Goal: Task Accomplishment & Management: Manage account settings

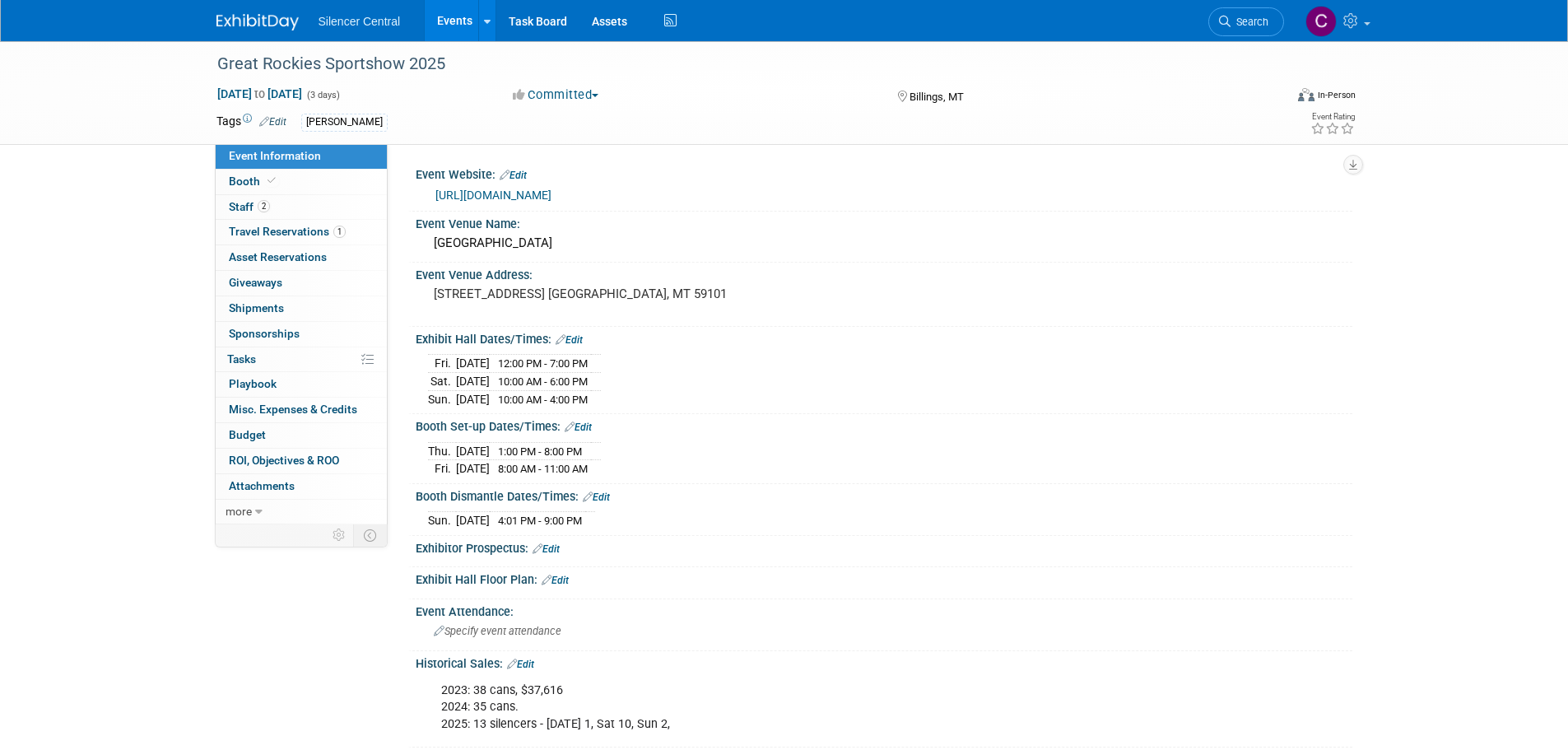
click at [253, 15] on img at bounding box center [257, 22] width 82 height 16
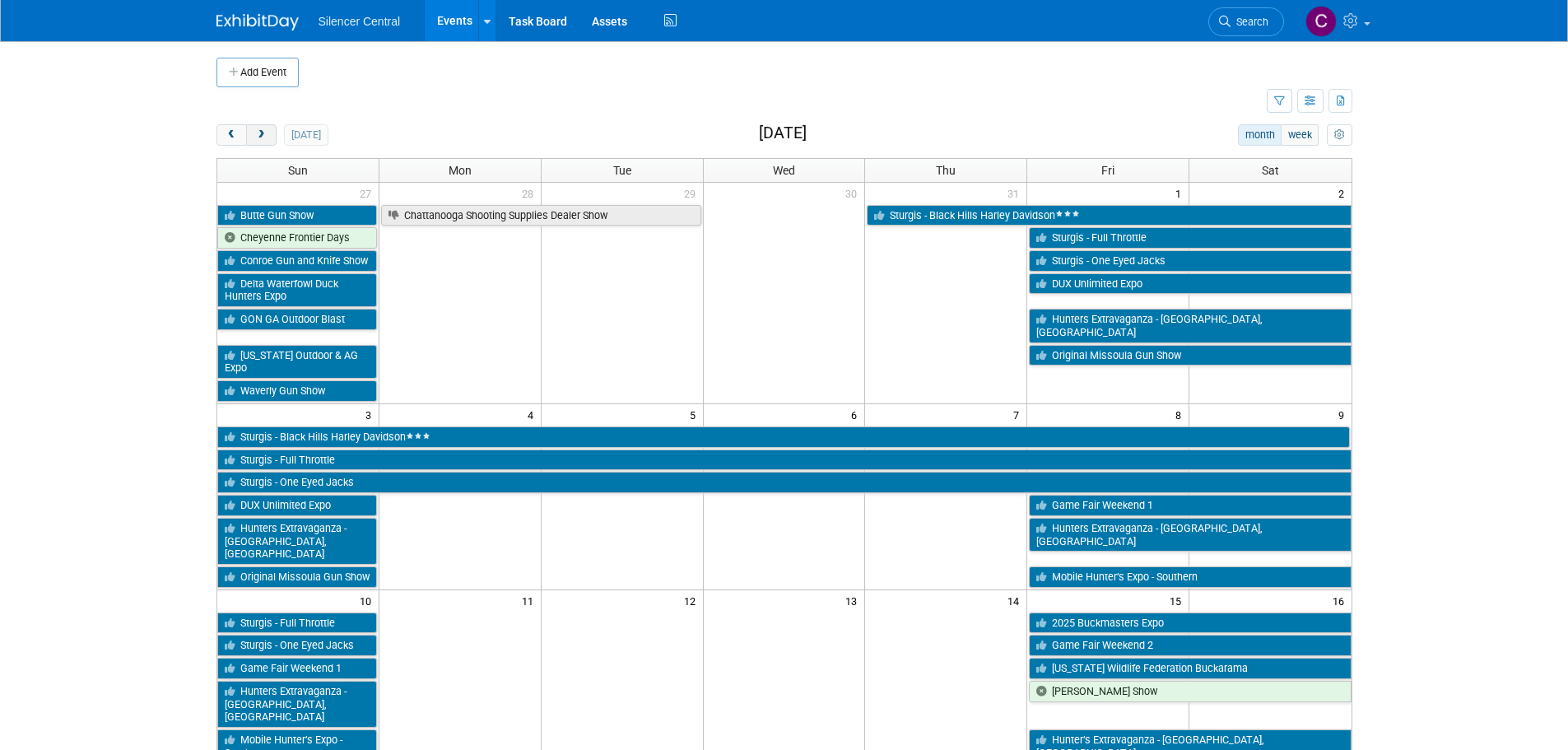
click at [256, 135] on span "next" at bounding box center [262, 136] width 13 height 11
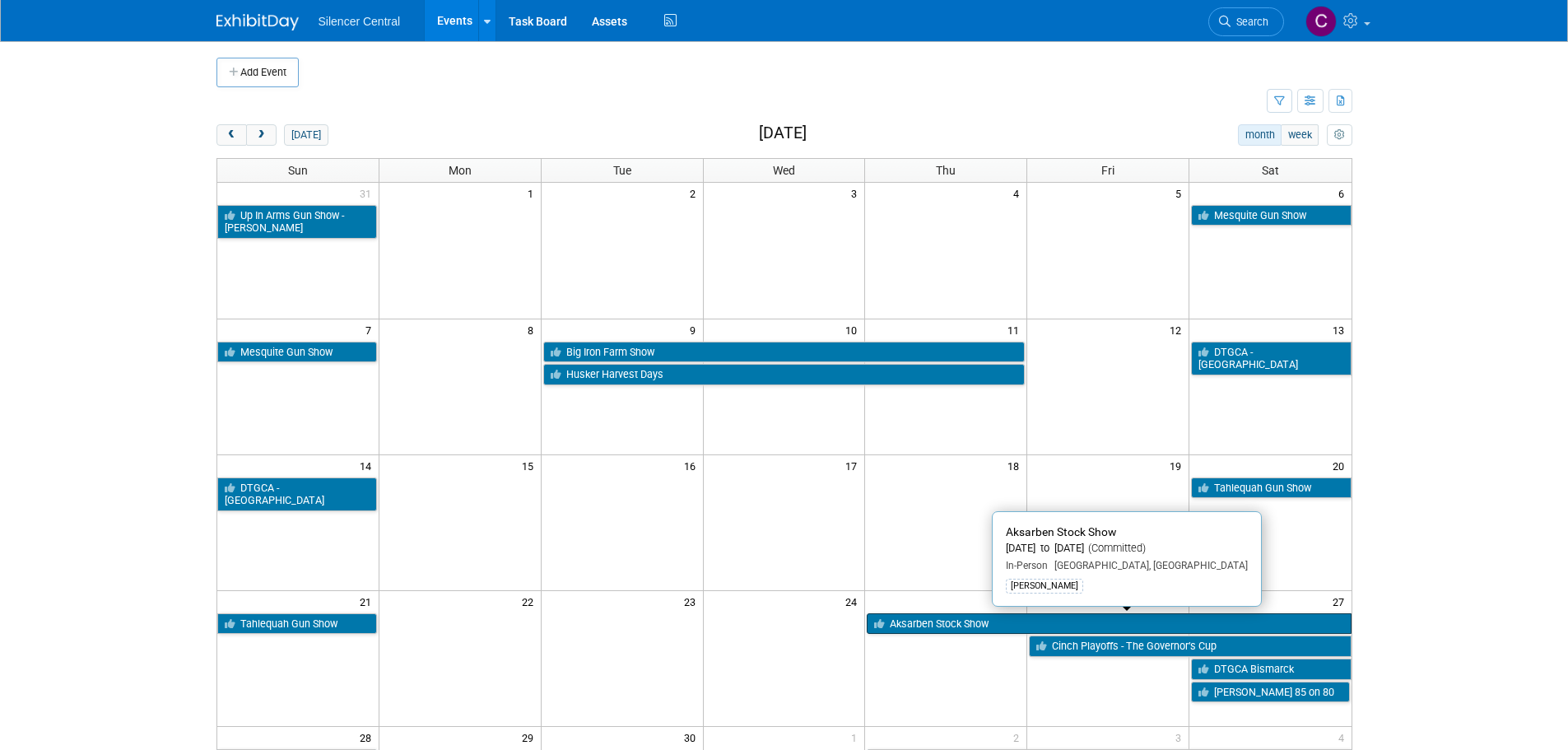
click at [971, 628] on link "Aksarben Stock Show" at bounding box center [1109, 624] width 484 height 22
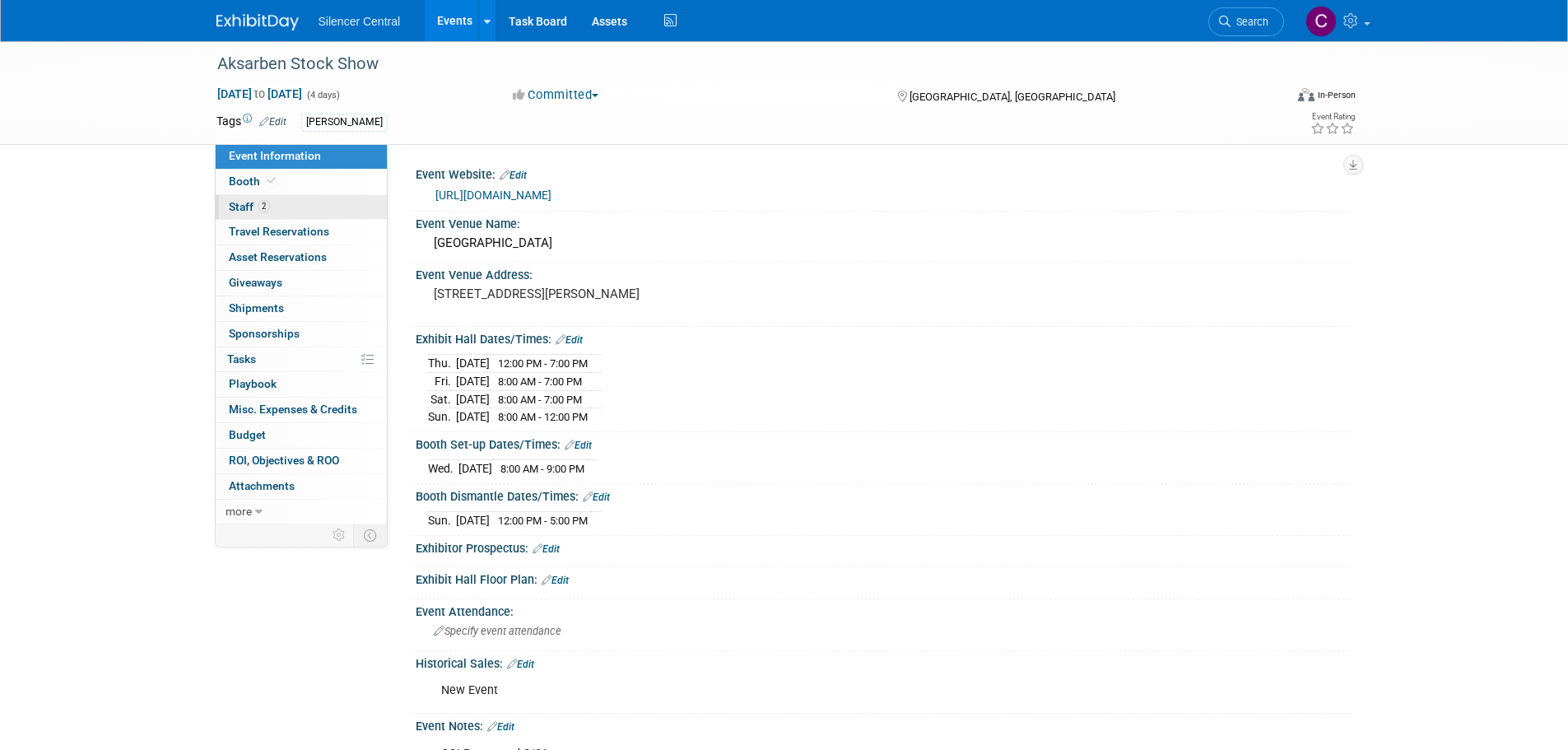
click at [297, 214] on link "2 Staff 2" at bounding box center [302, 207] width 172 height 24
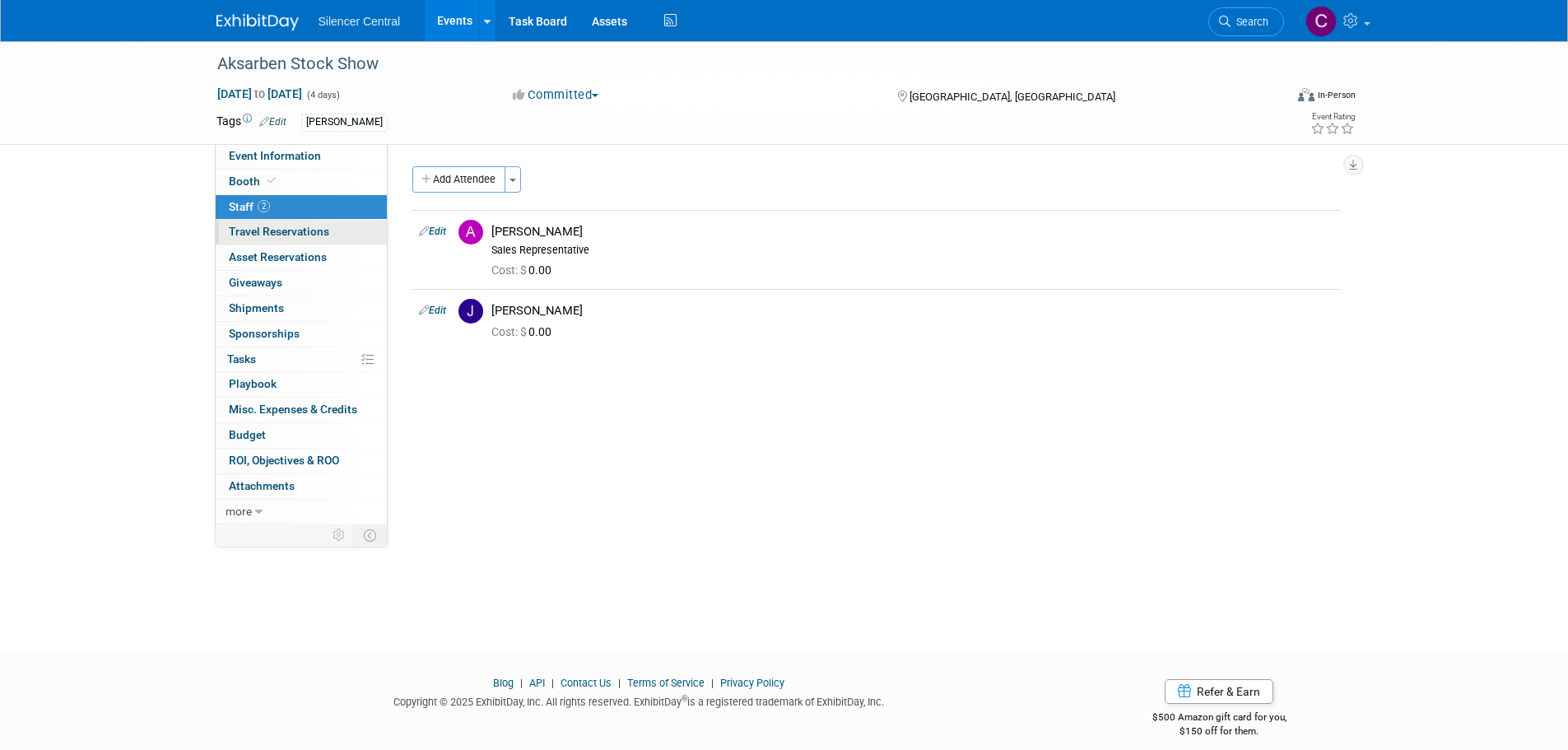
click at [293, 228] on span "Travel Reservations 0" at bounding box center [278, 231] width 100 height 14
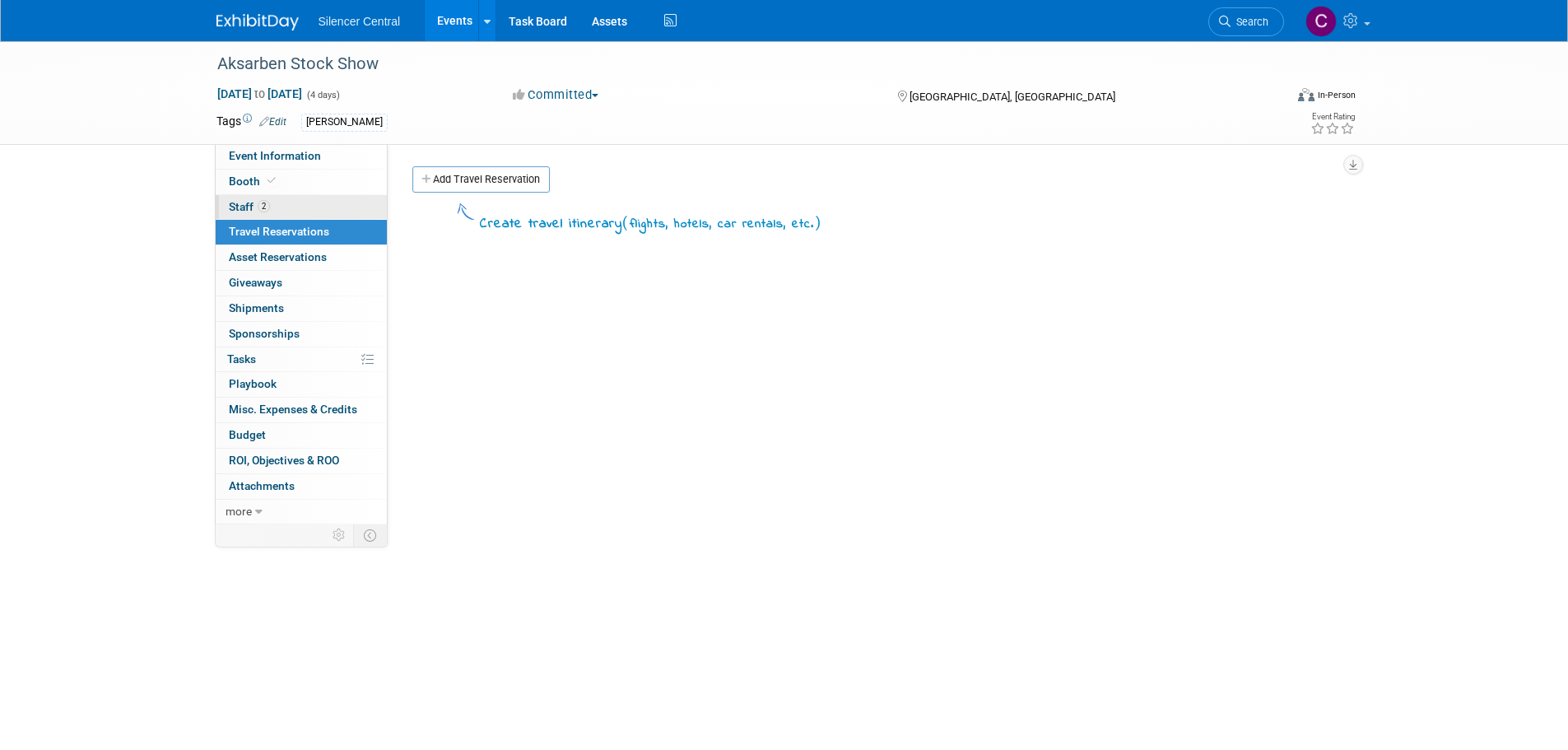
click at [297, 208] on link "2 Staff 2" at bounding box center [302, 207] width 172 height 24
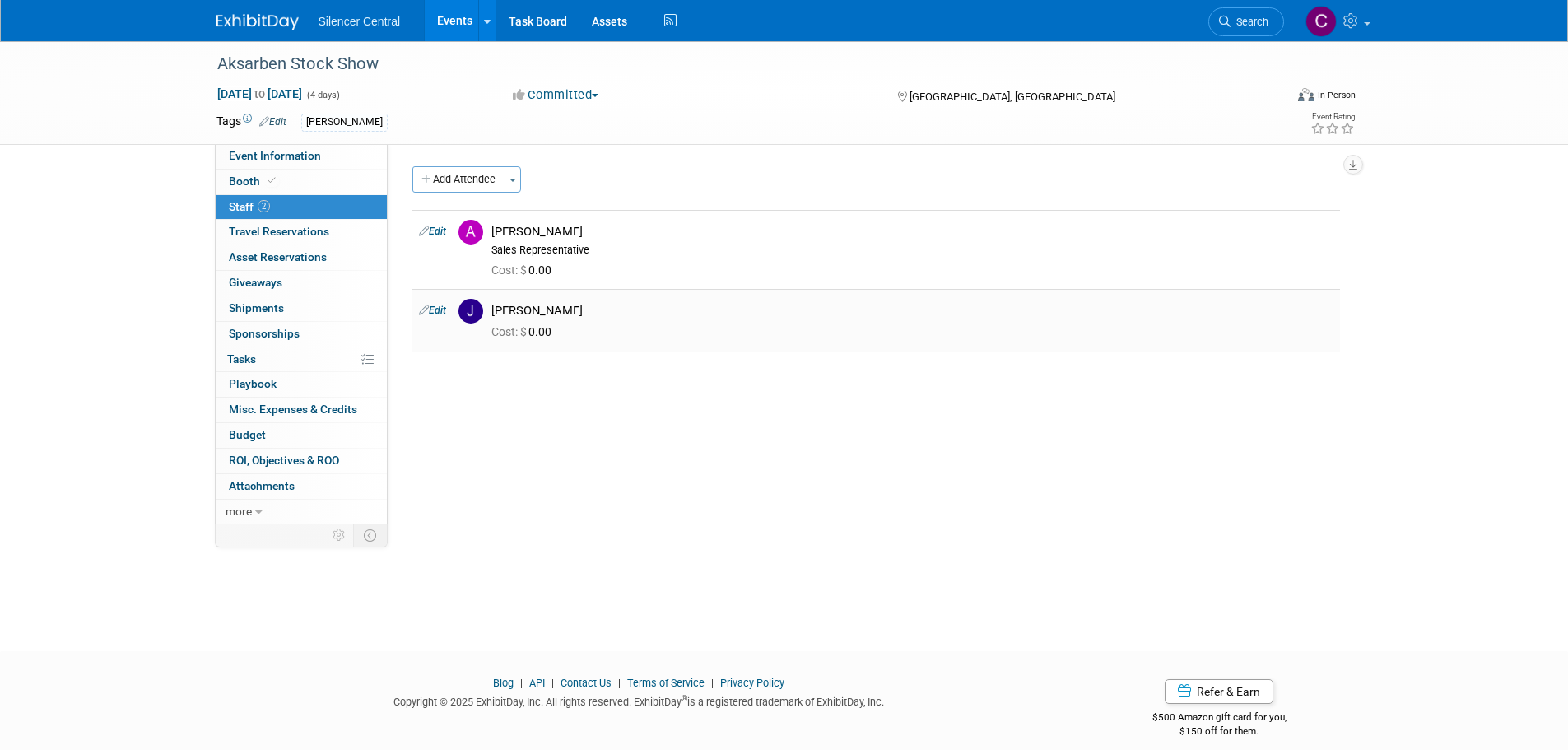
click at [435, 311] on link "Edit" at bounding box center [433, 310] width 27 height 12
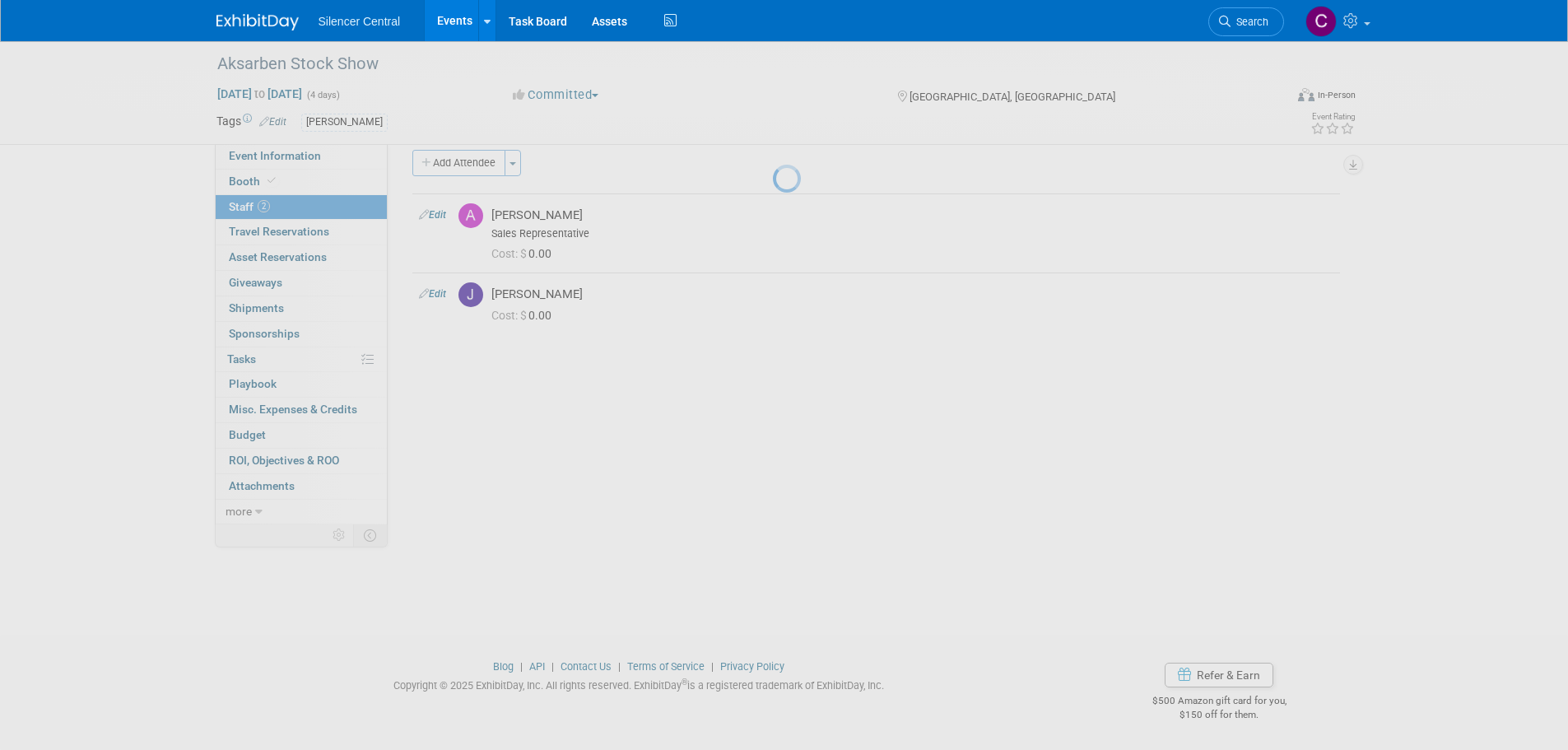
select select "74db6136-abef-4340-b949-cb90342f8863"
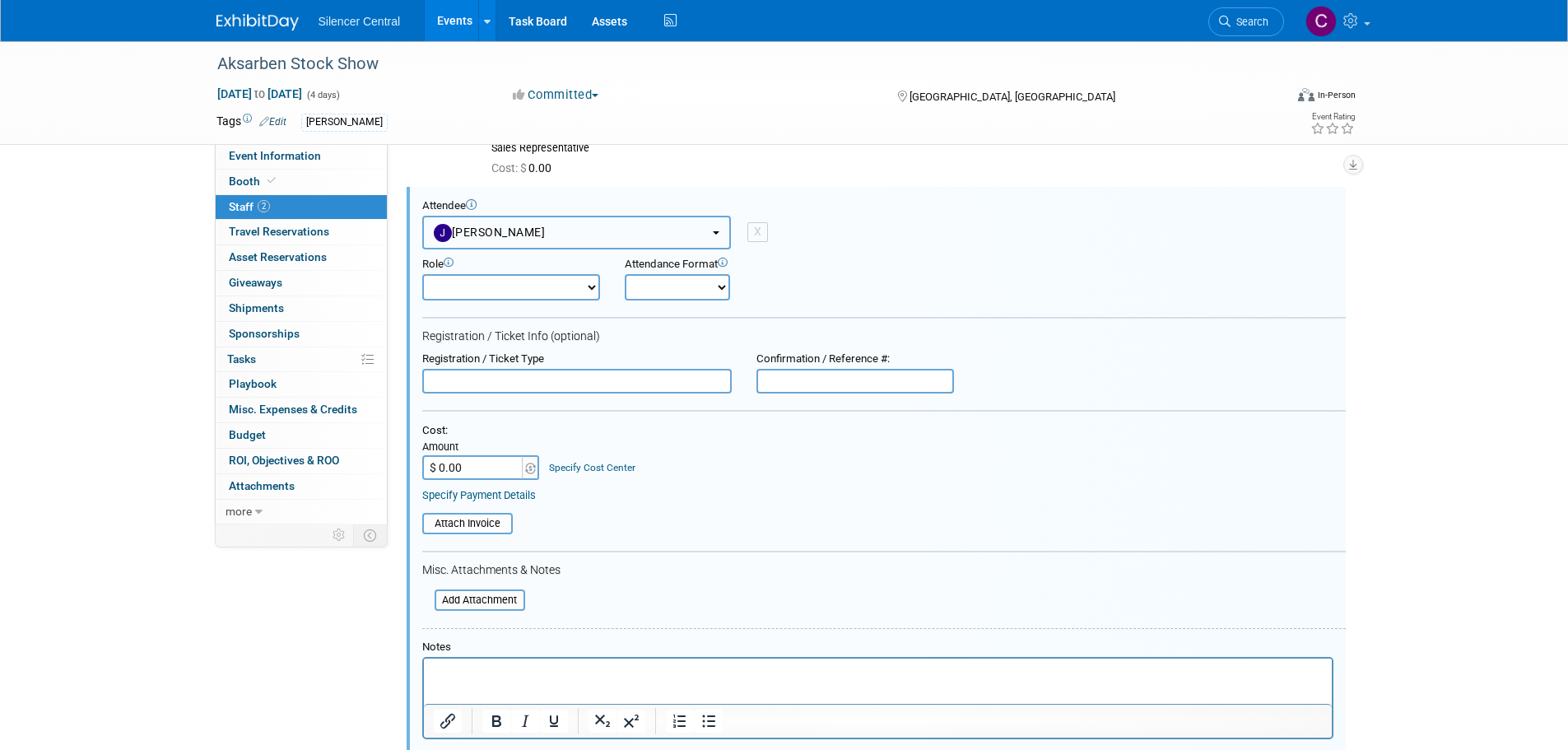
click at [520, 244] on button "Julissa Linares" at bounding box center [577, 232] width 309 height 33
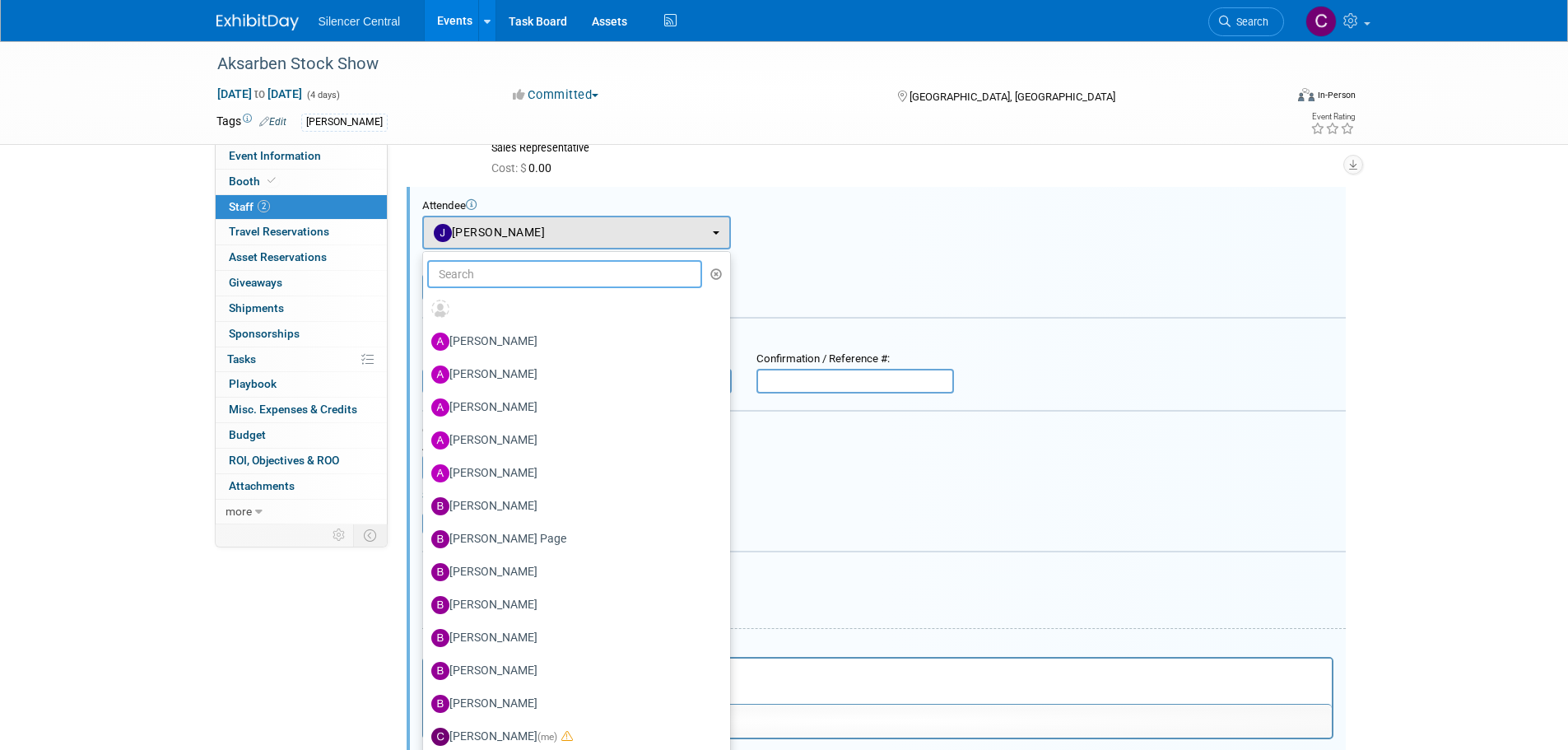
click at [518, 275] on input "text" at bounding box center [565, 274] width 275 height 28
type input "w"
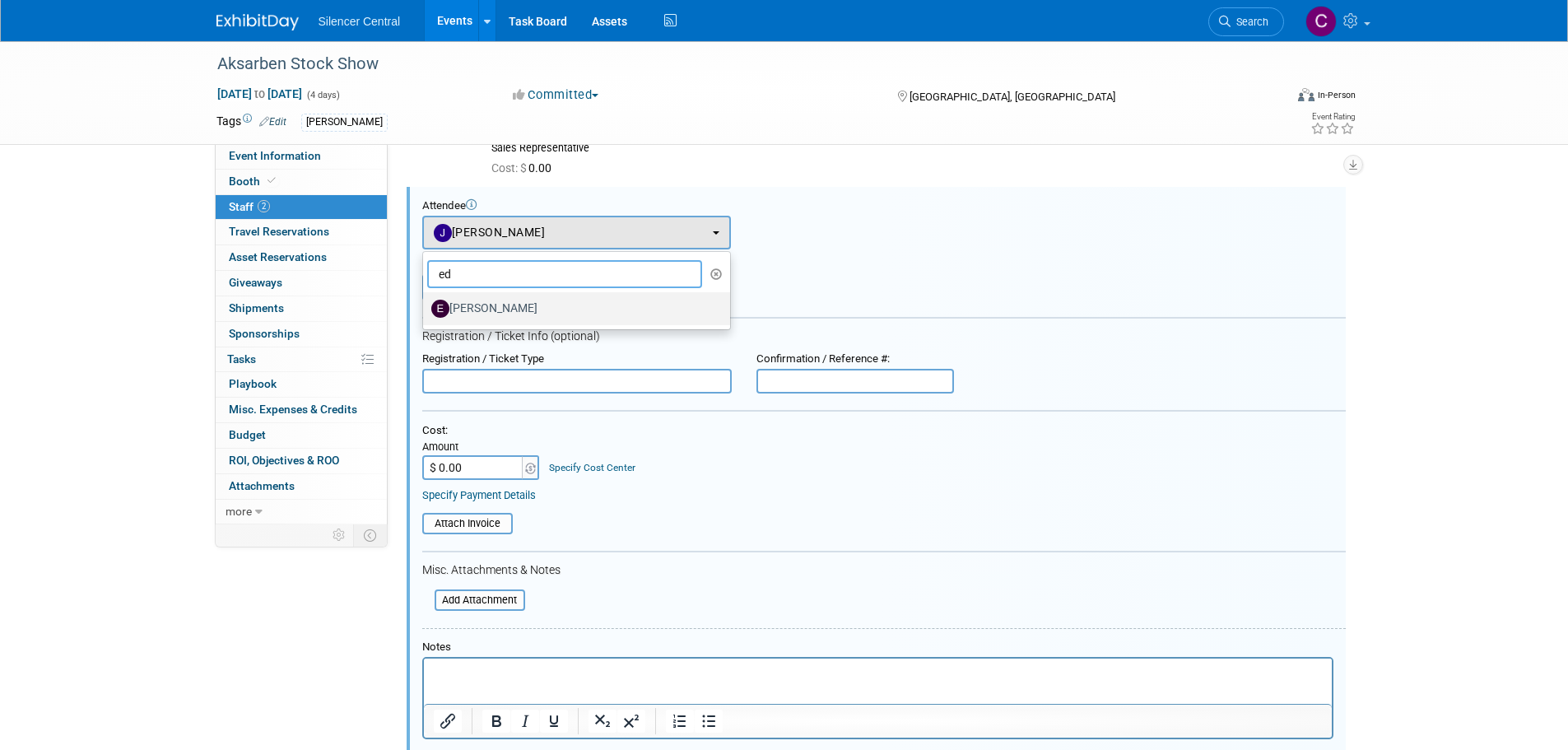
type input "ed"
click at [535, 296] on label "Eduardo Contreras" at bounding box center [573, 308] width 283 height 26
click at [425, 302] on input "Eduardo Contreras" at bounding box center [420, 307] width 11 height 11
select select "e2a3c4c2-acbe-465a-bf69-2ac8c65f4a8b"
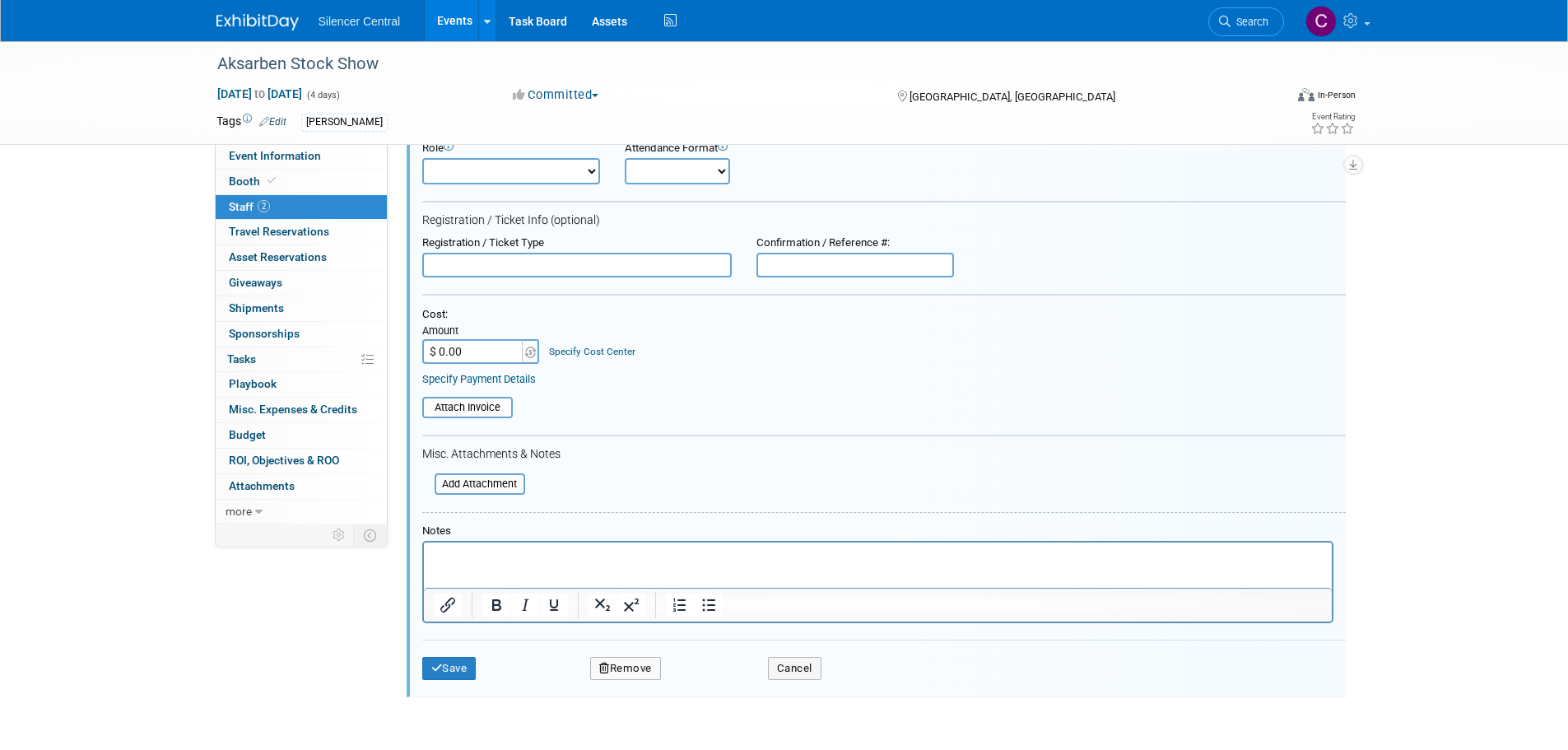
scroll to position [361, 0]
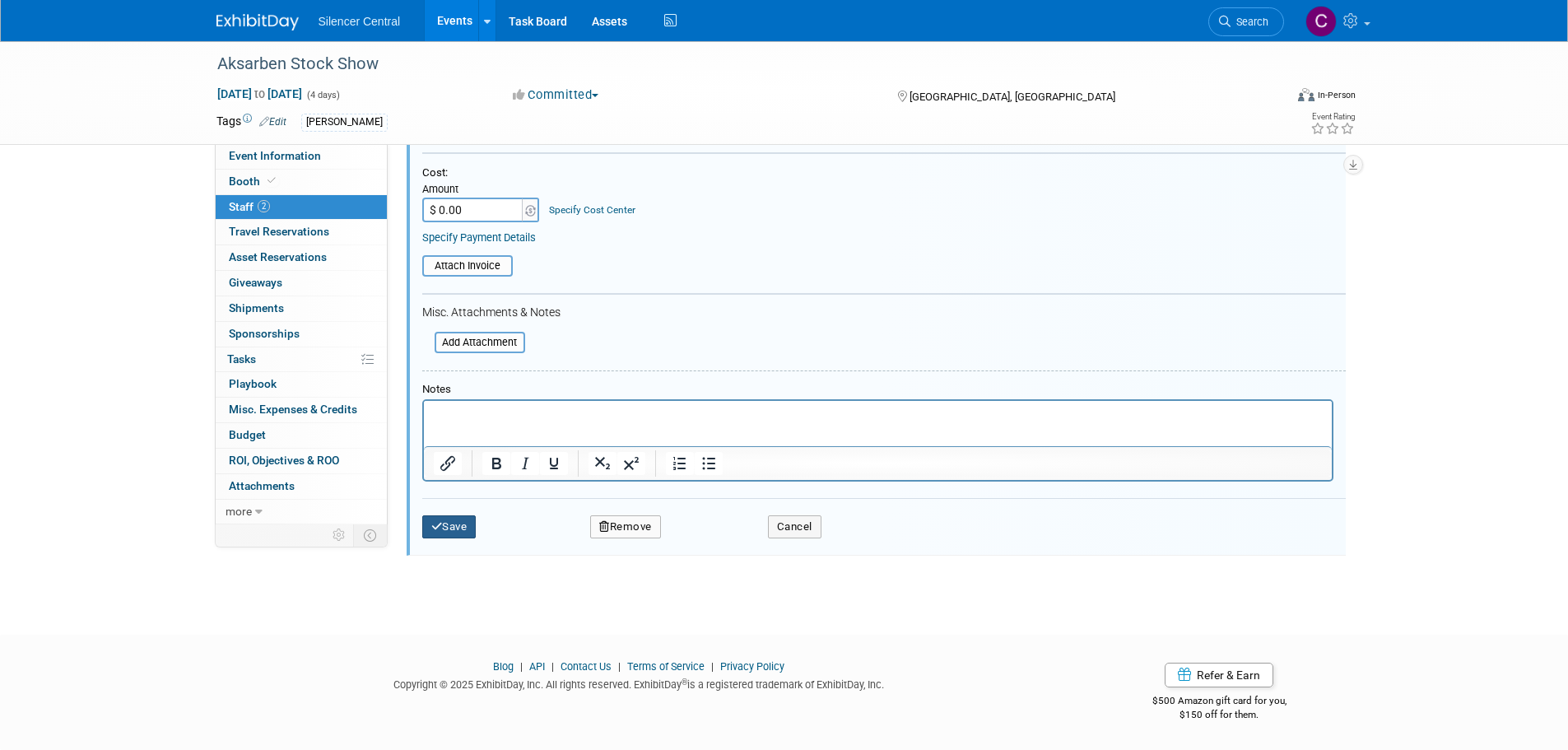
click at [443, 529] on button "Save" at bounding box center [450, 528] width 54 height 23
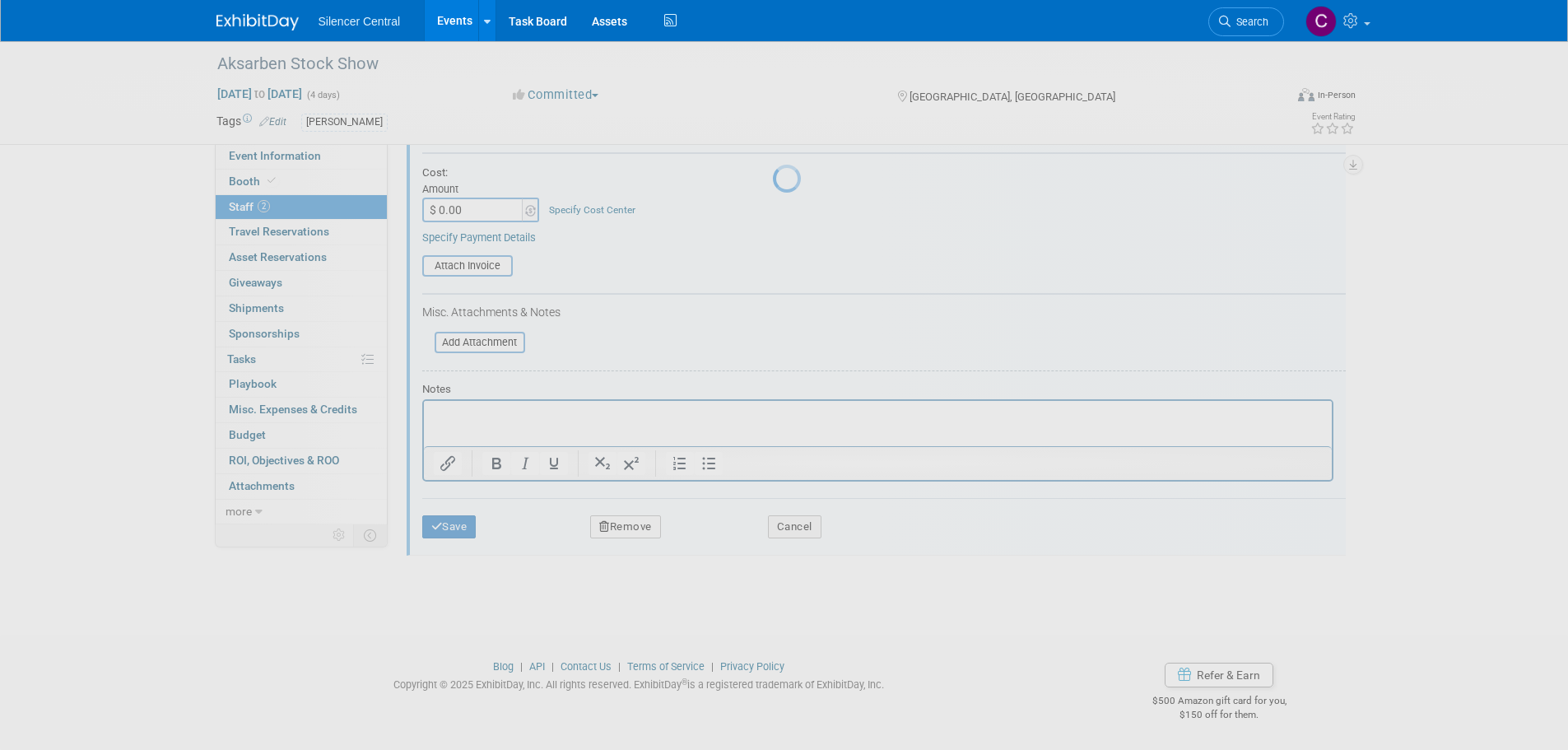
scroll to position [16, 0]
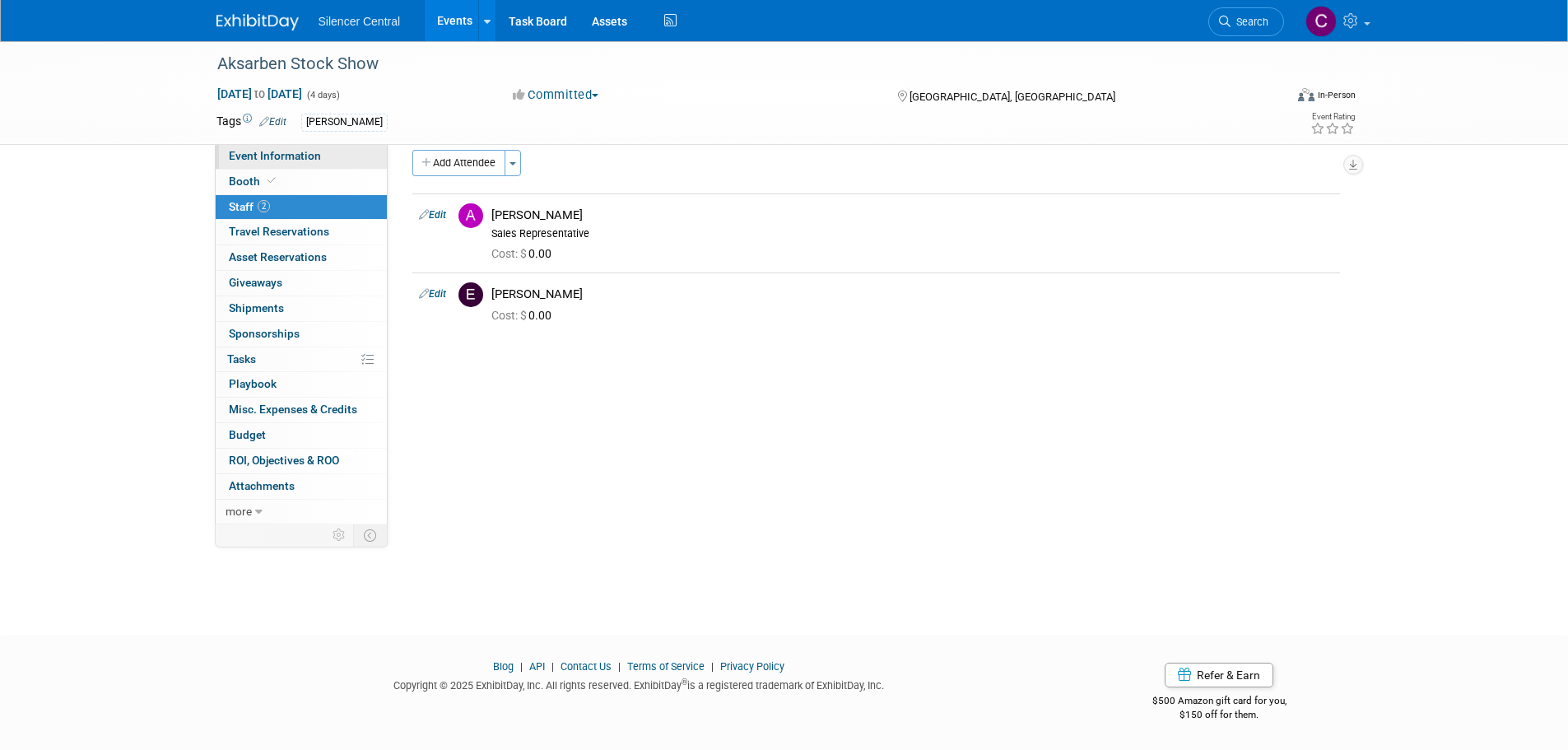
click at [267, 155] on span "Event Information" at bounding box center [275, 155] width 92 height 14
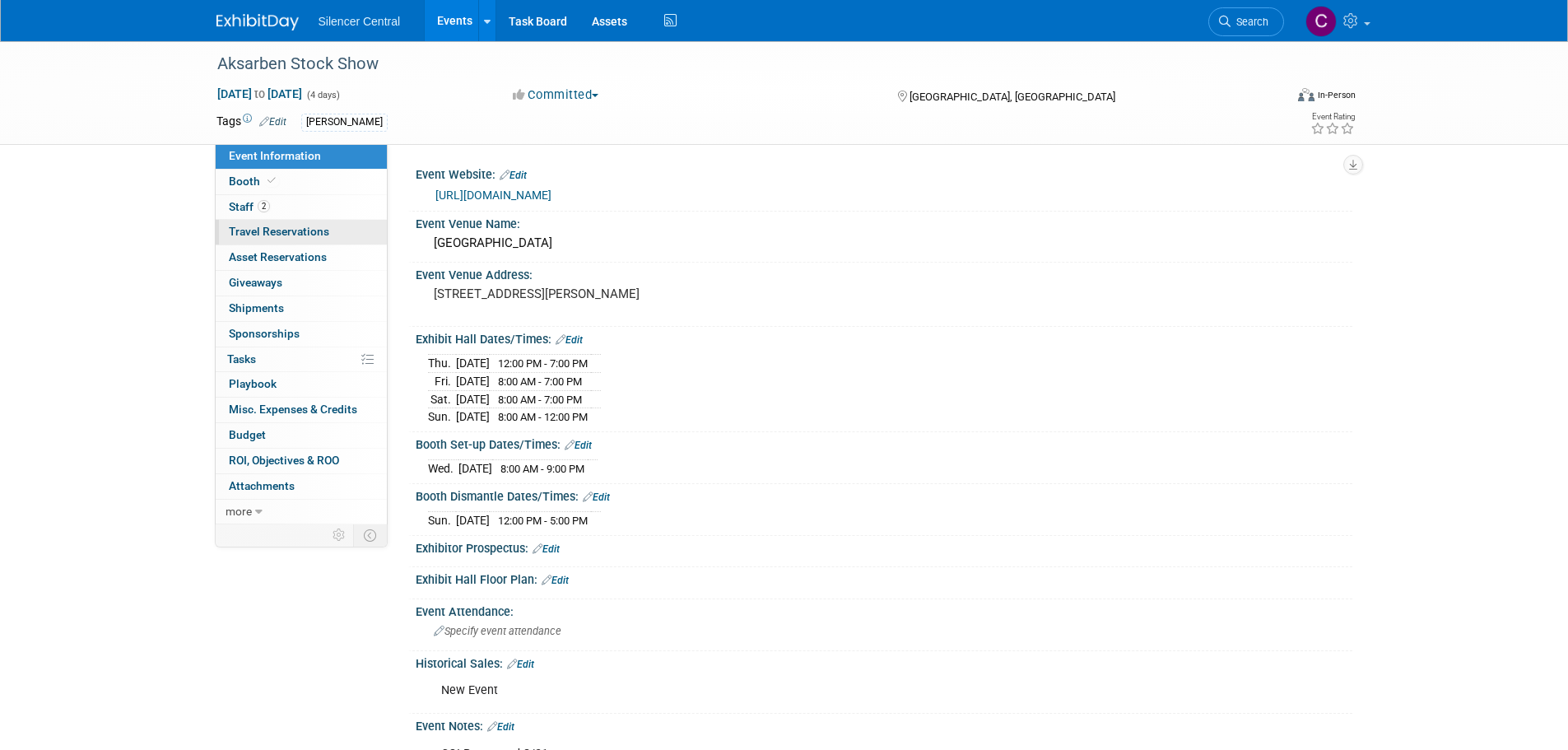
click at [293, 231] on span "Travel Reservations 0" at bounding box center [278, 231] width 100 height 14
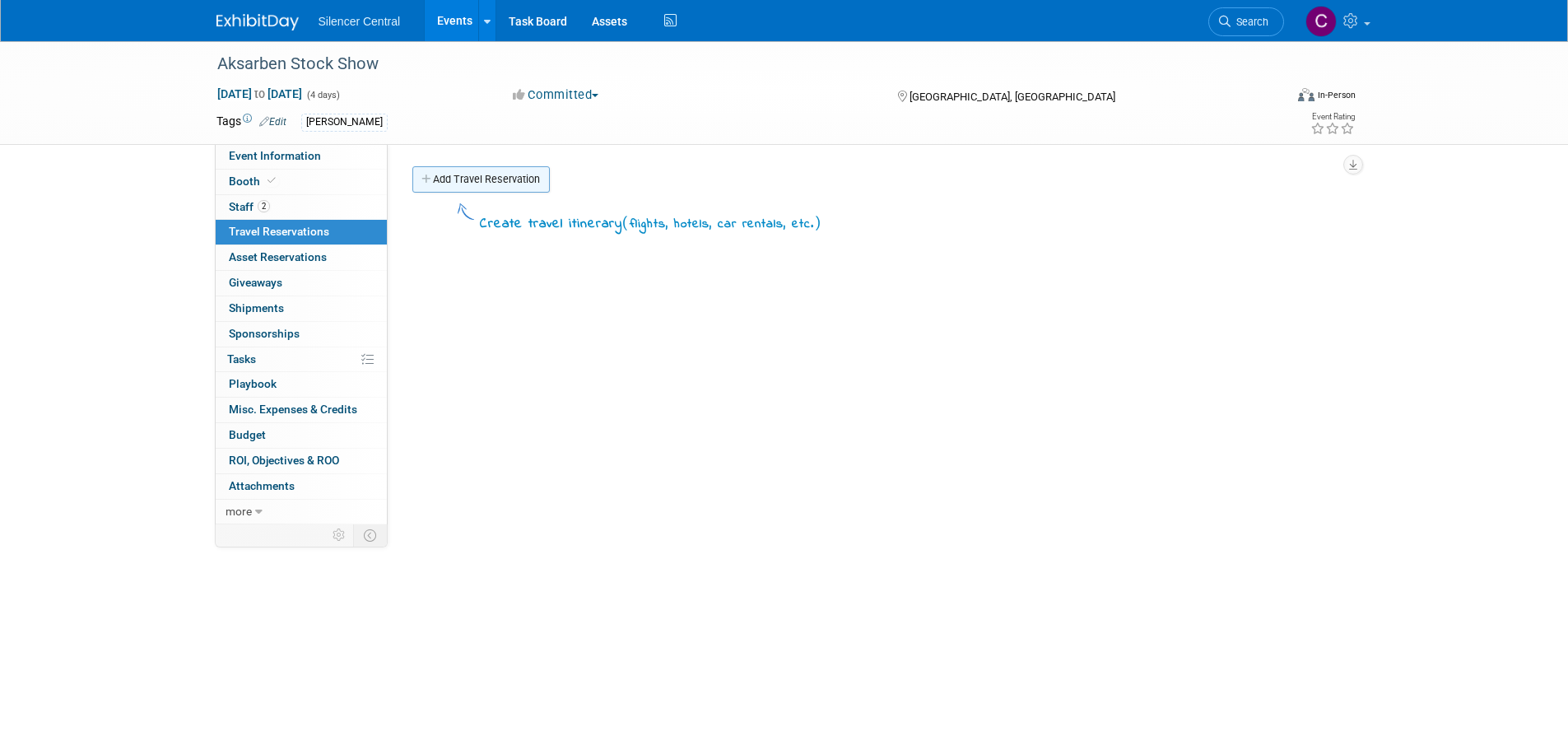
click at [509, 183] on link "Add Travel Reservation" at bounding box center [481, 179] width 137 height 26
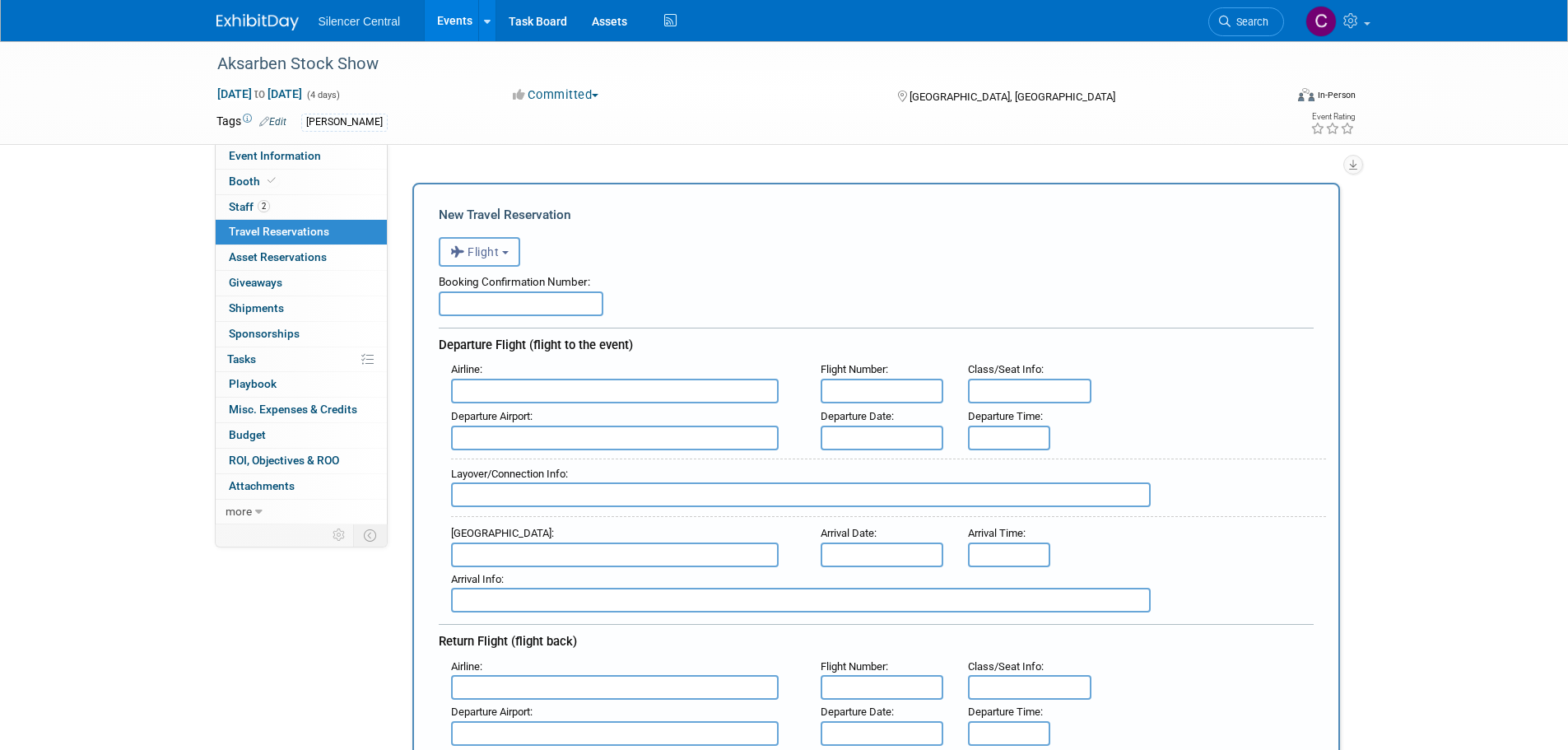
click at [502, 262] on button "Flight" at bounding box center [480, 251] width 81 height 30
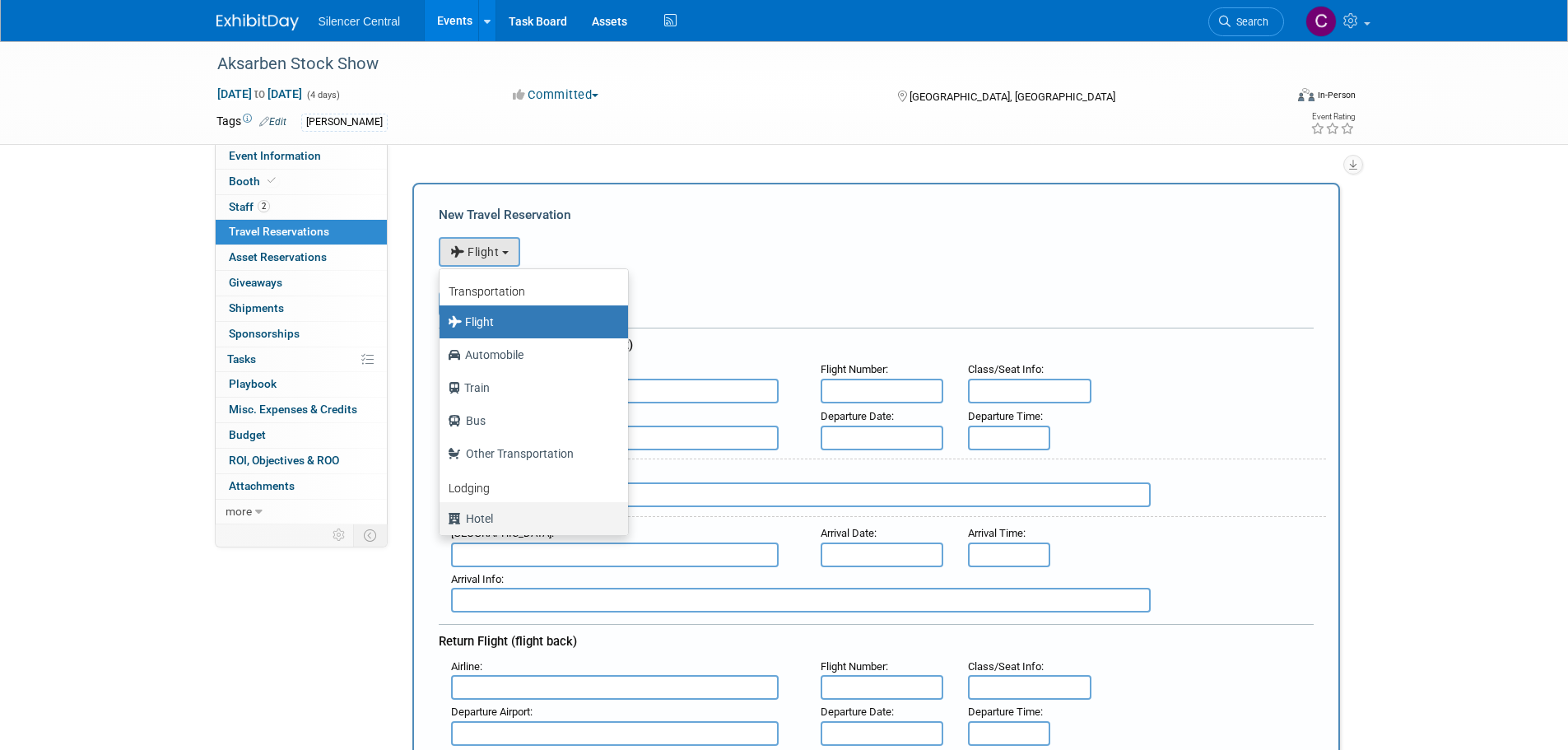
click at [523, 516] on label "Hotel" at bounding box center [529, 519] width 163 height 26
click at [442, 516] on input "Hotel" at bounding box center [437, 517] width 11 height 11
select select "6"
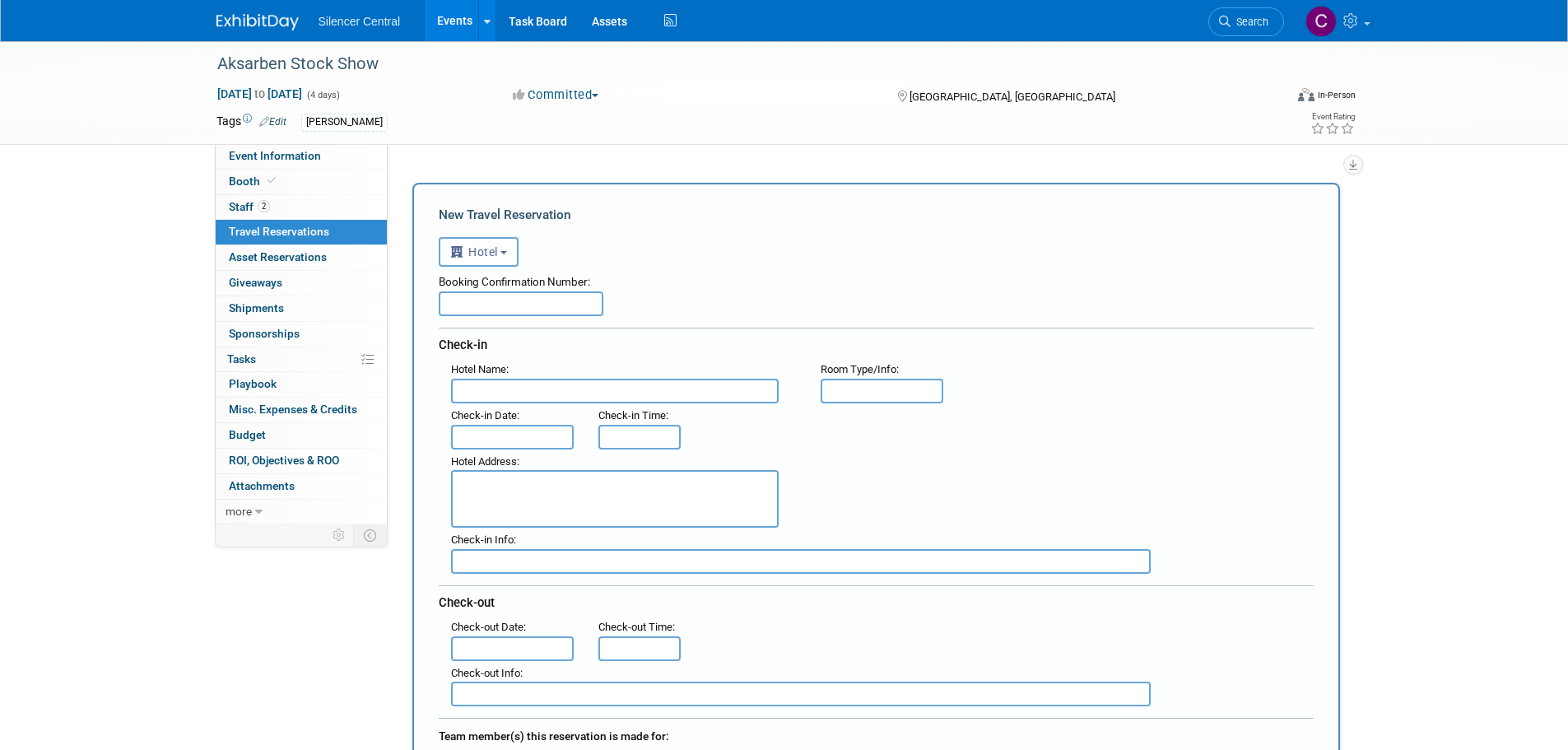
click at [489, 297] on input "text" at bounding box center [521, 304] width 164 height 24
click at [541, 300] on input "text" at bounding box center [521, 304] width 164 height 24
paste input "70445070"
type input "70445070"
click at [562, 386] on input "text" at bounding box center [614, 390] width 328 height 24
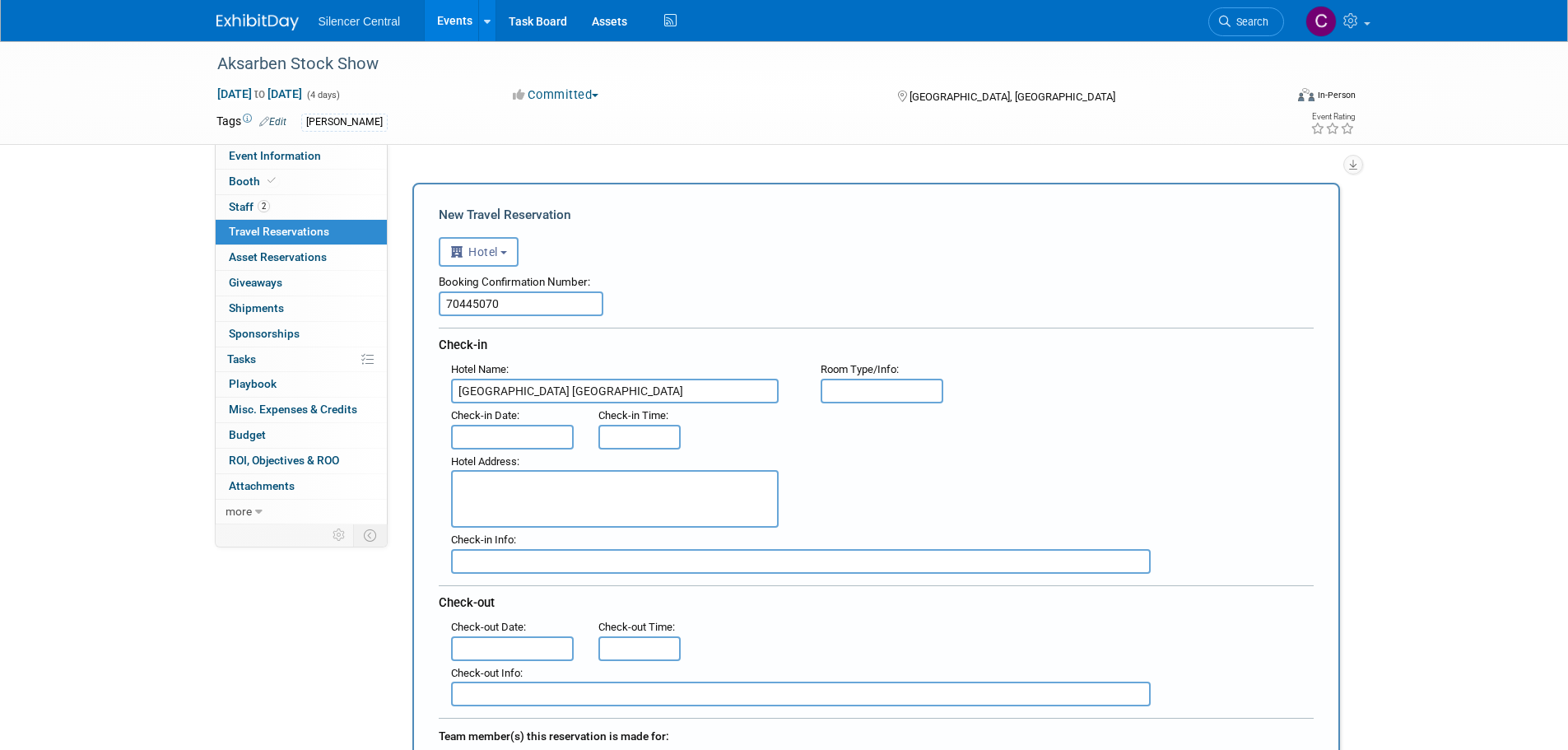
type input "Sleep Inn Grand Island North"
click at [845, 386] on input "text" at bounding box center [882, 390] width 124 height 24
type input "2 QQ"
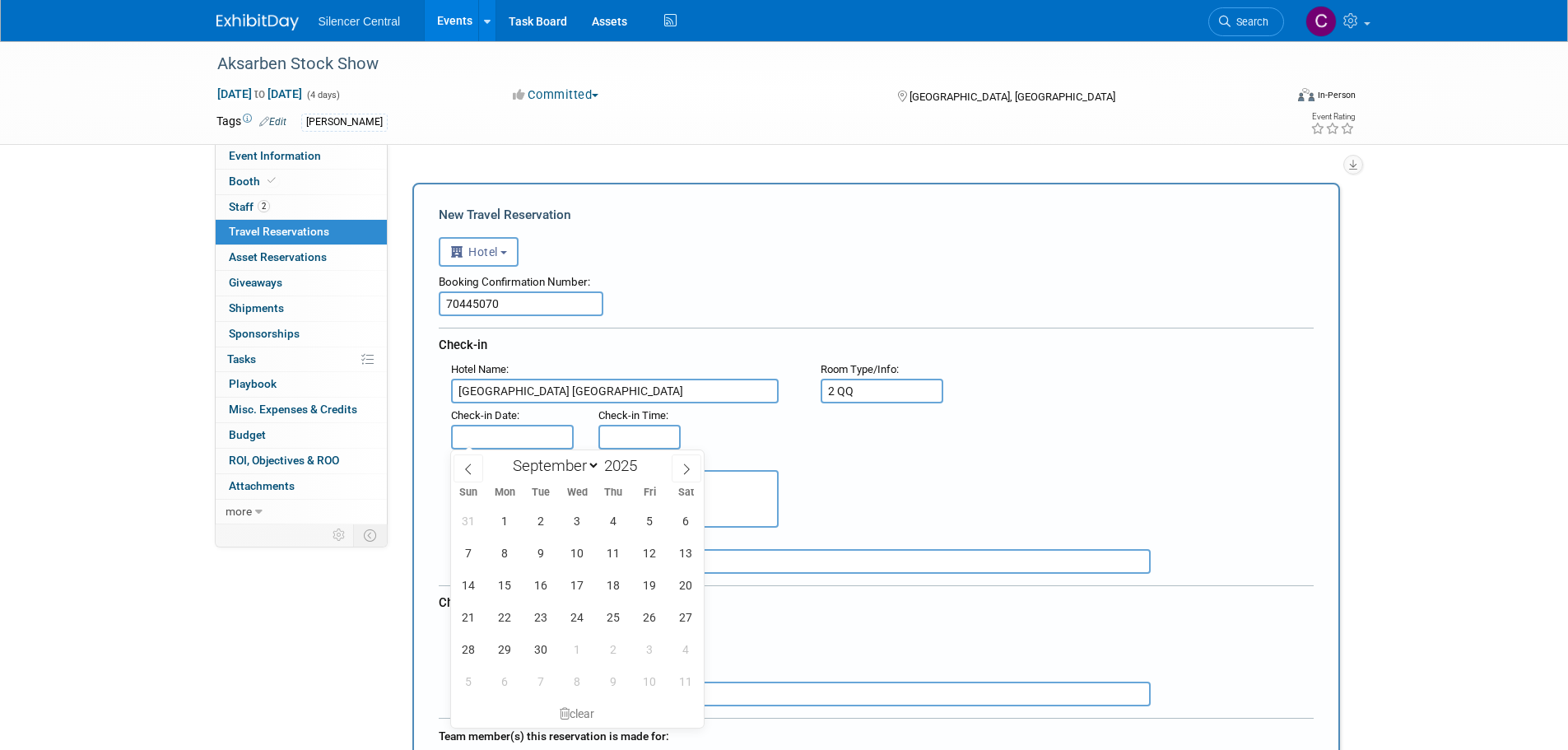
click at [525, 439] on input "text" at bounding box center [512, 436] width 124 height 24
click at [577, 623] on span "24" at bounding box center [578, 617] width 33 height 33
type input "Sep 24, 2025"
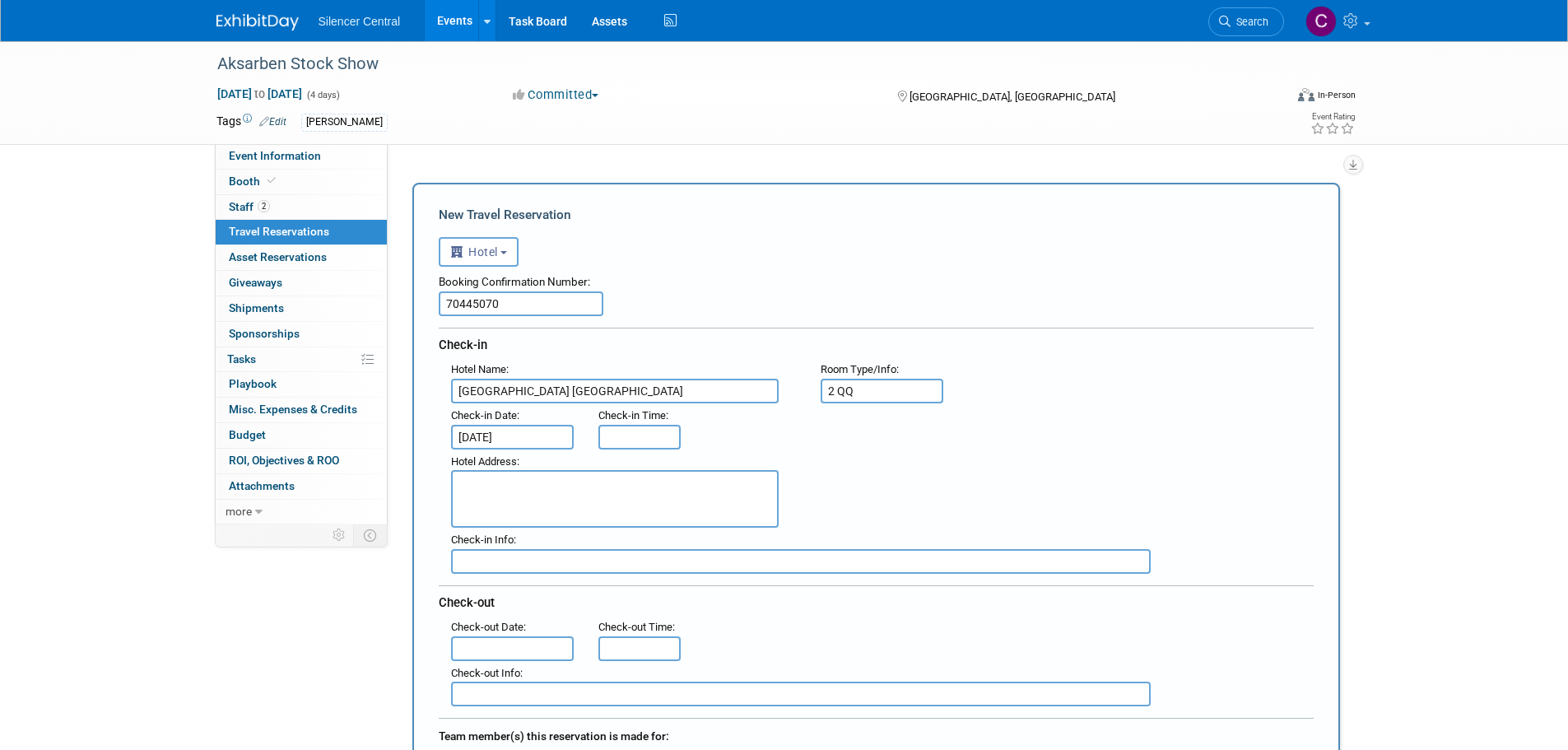
click at [524, 508] on textarea at bounding box center [614, 499] width 328 height 58
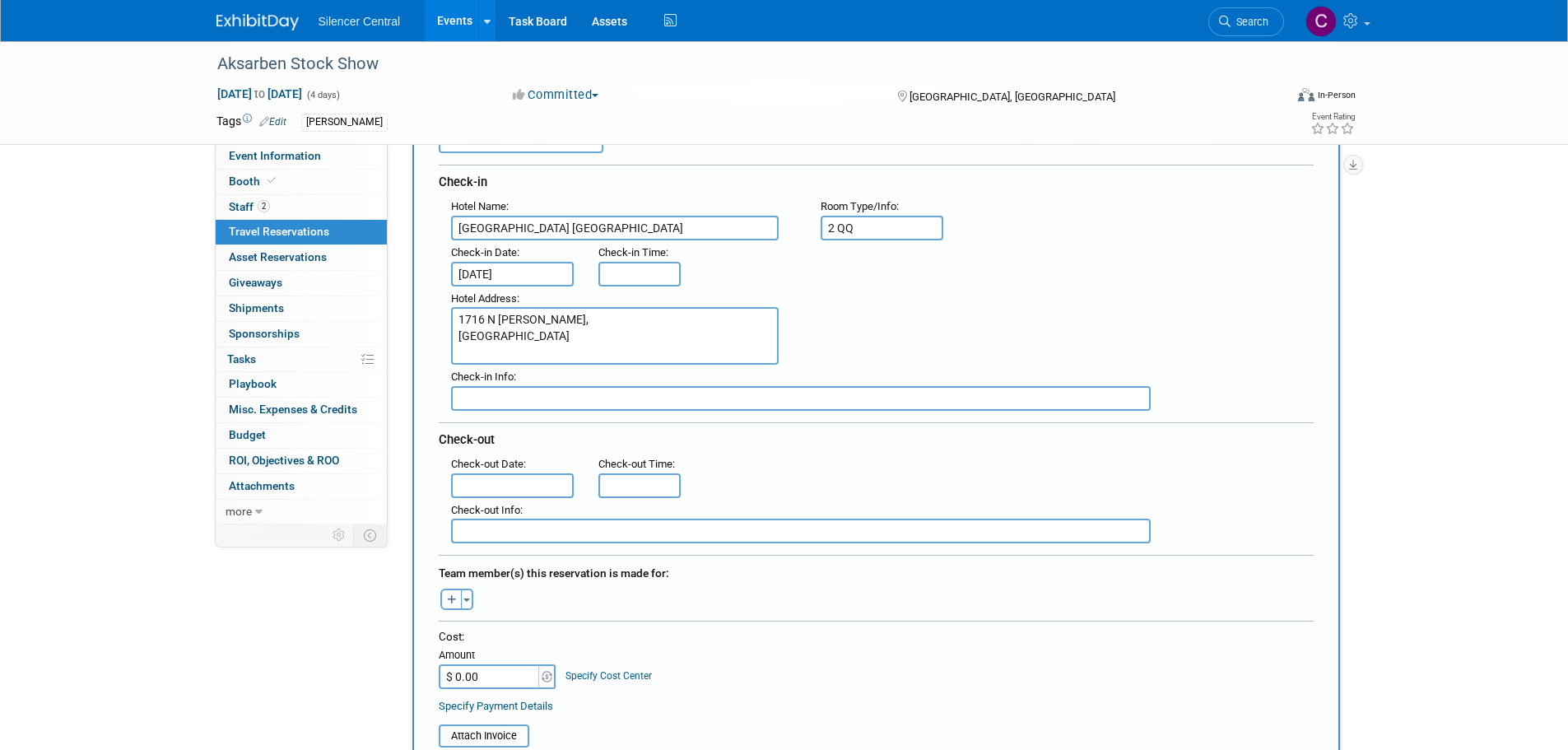
scroll to position [164, 0]
type textarea "1716 N Diers, Grand Island, NE 68803"
click at [500, 482] on input "text" at bounding box center [512, 483] width 124 height 24
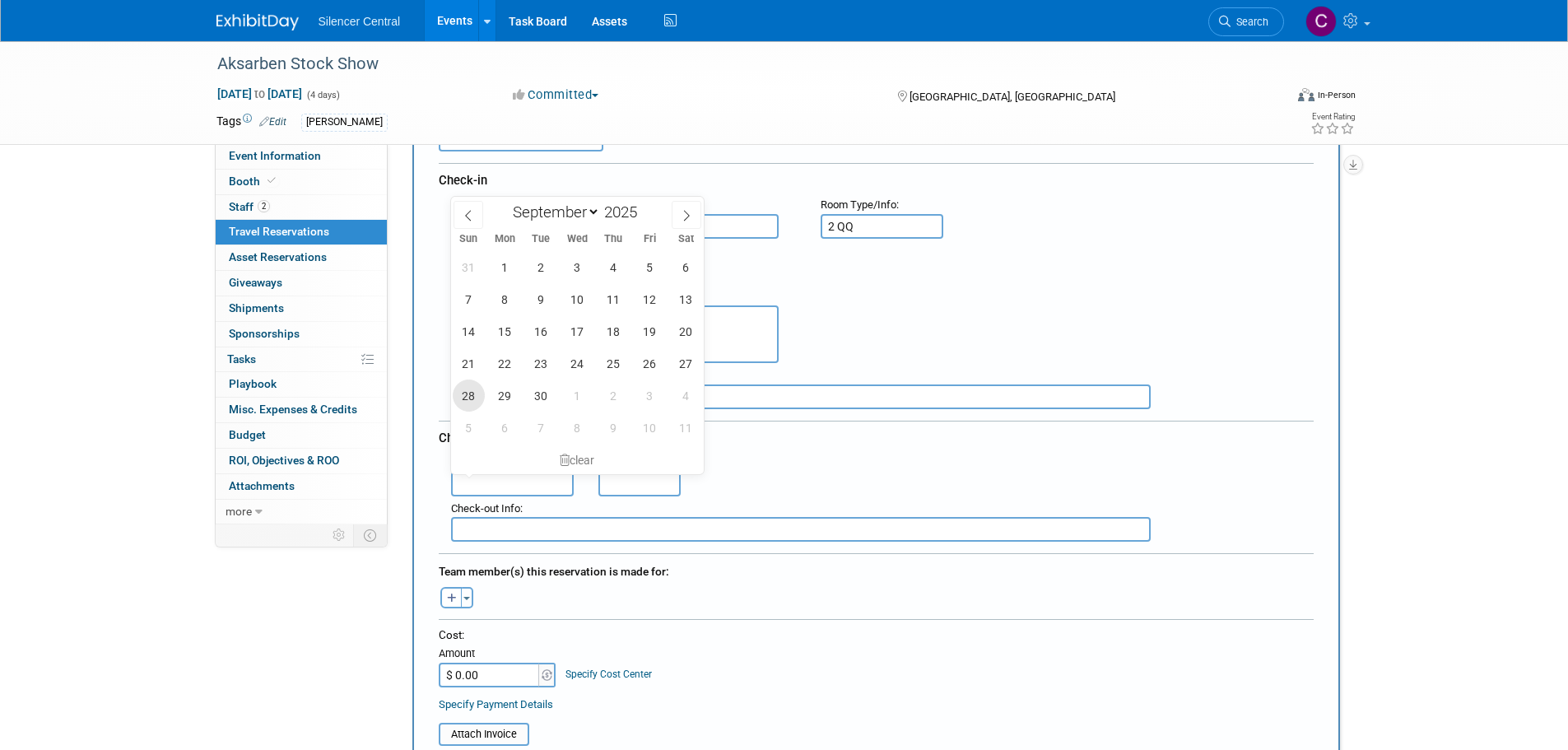
click at [467, 402] on span "28" at bounding box center [469, 396] width 33 height 33
type input "Sep 28, 2025"
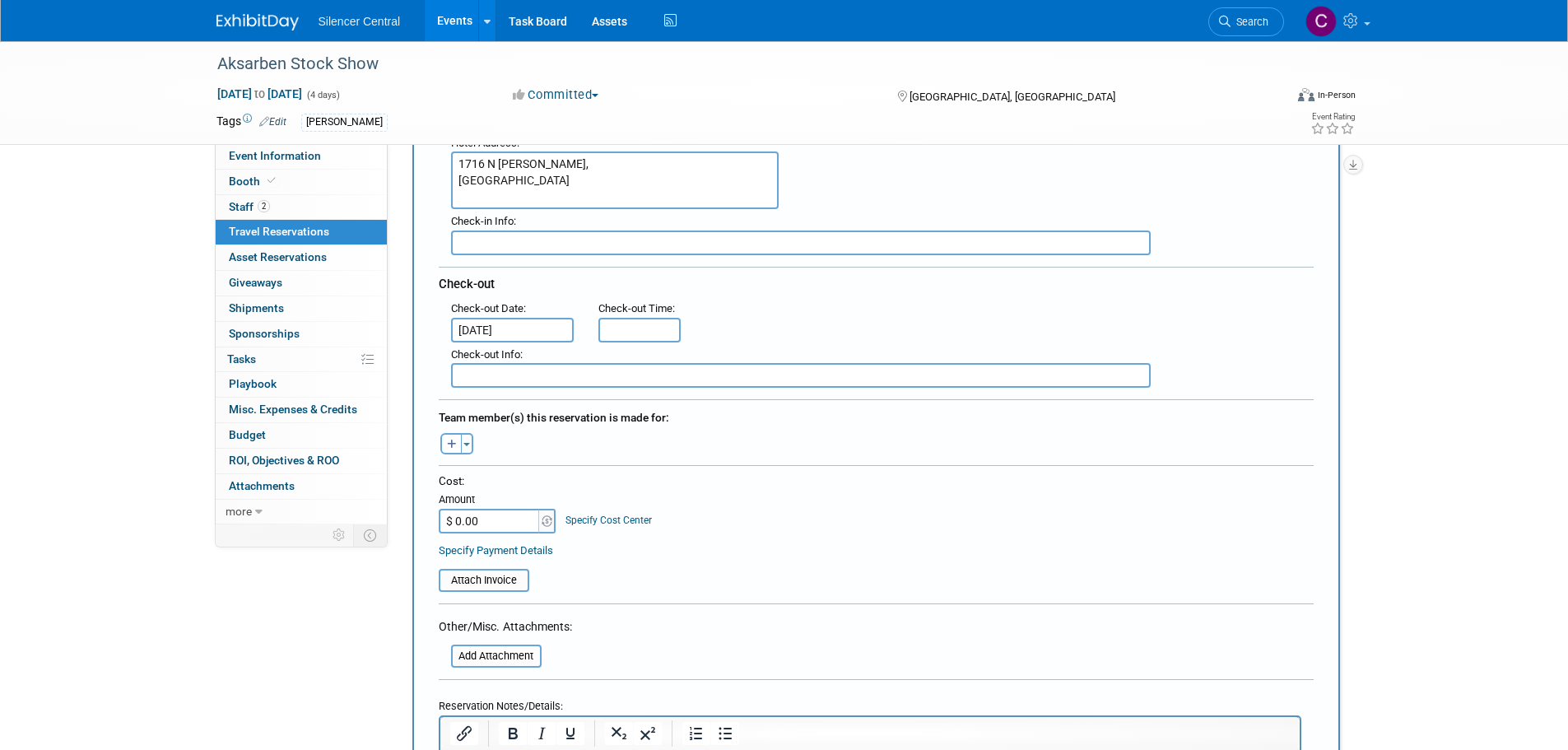
scroll to position [330, 0]
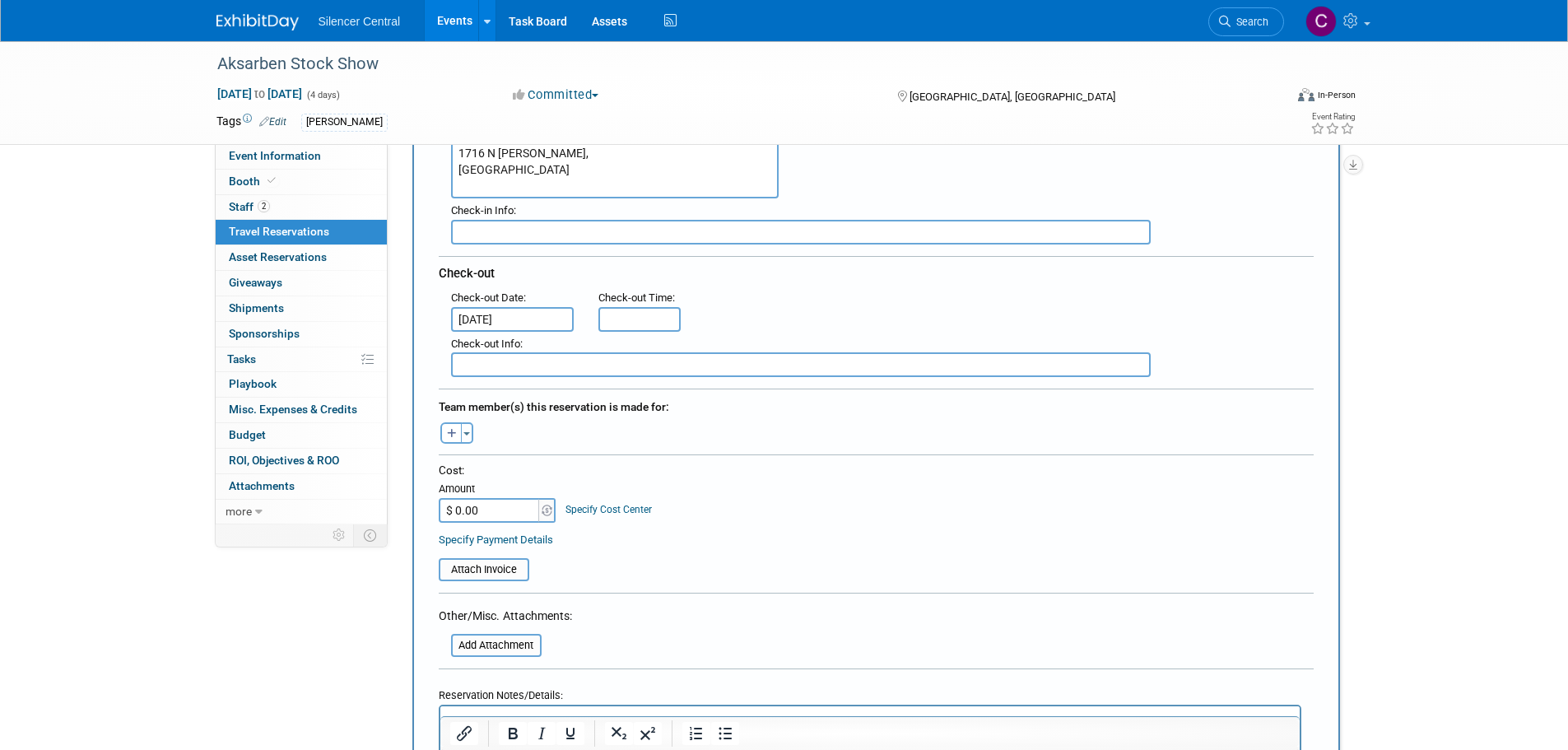
click at [511, 503] on input "$ 0.00" at bounding box center [490, 510] width 103 height 24
type input "$ 1,013.25"
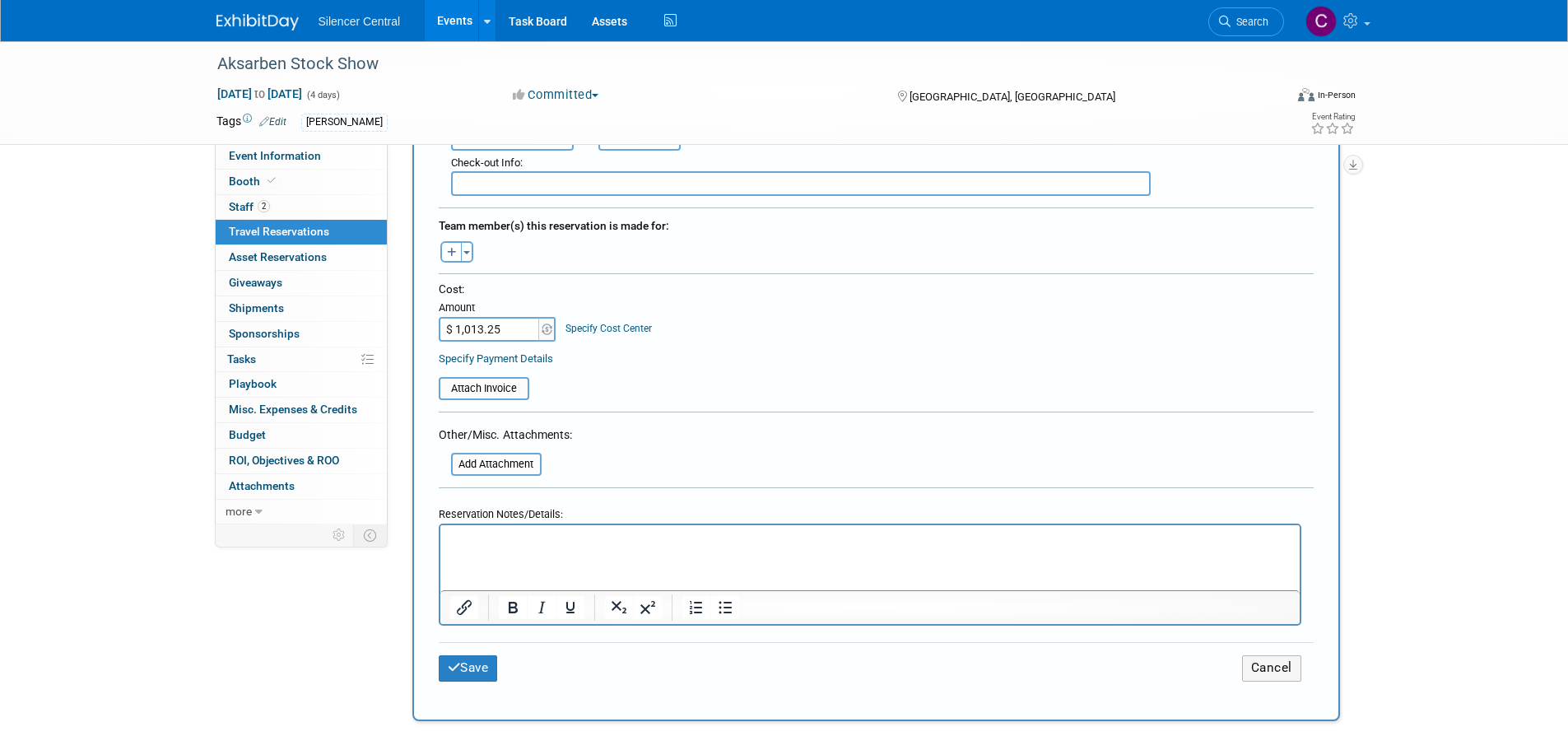
scroll to position [659, 0]
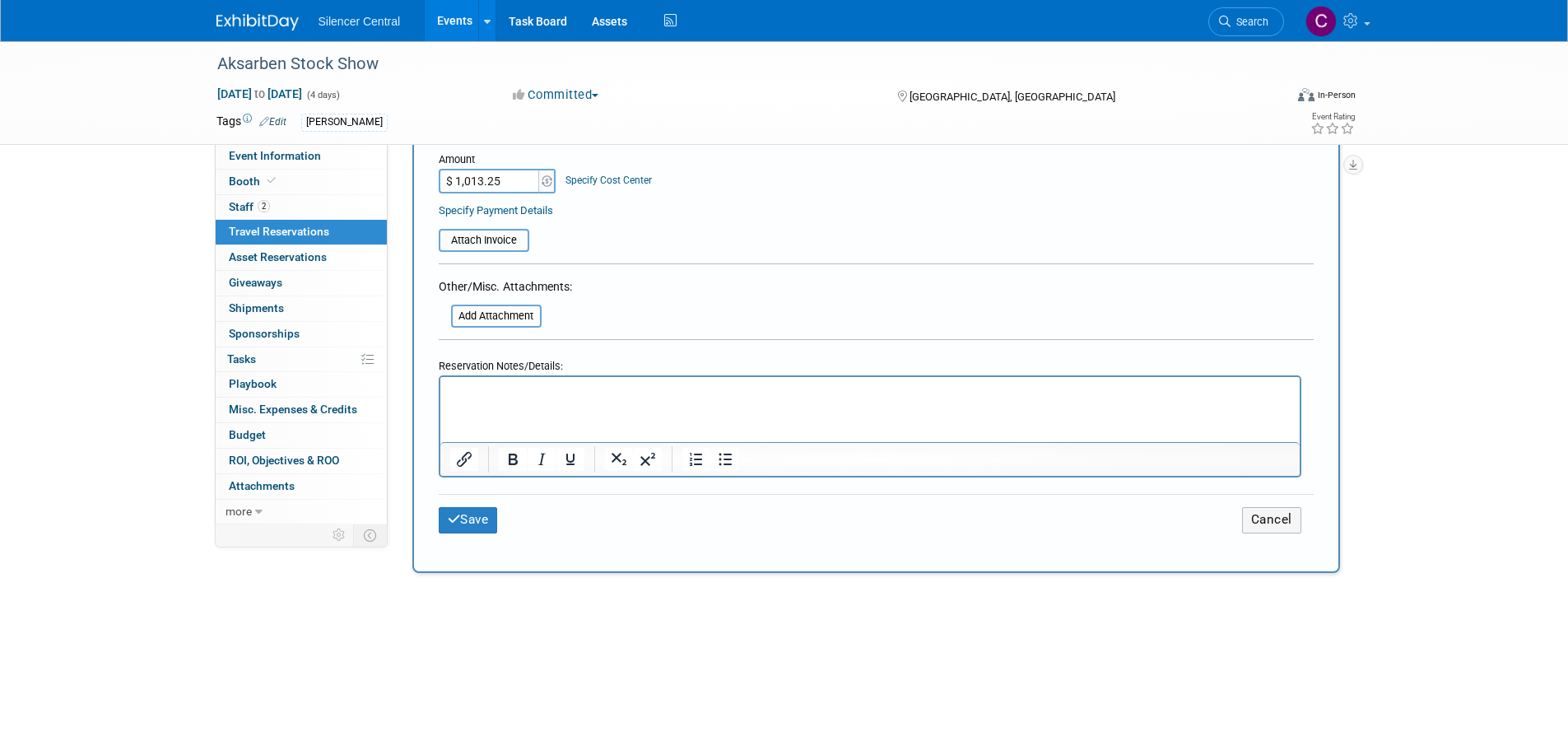
click at [520, 386] on p "Rich Text Area. Press ALT-0 for help." at bounding box center [870, 392] width 841 height 17
click at [488, 508] on button "Save" at bounding box center [469, 520] width 60 height 25
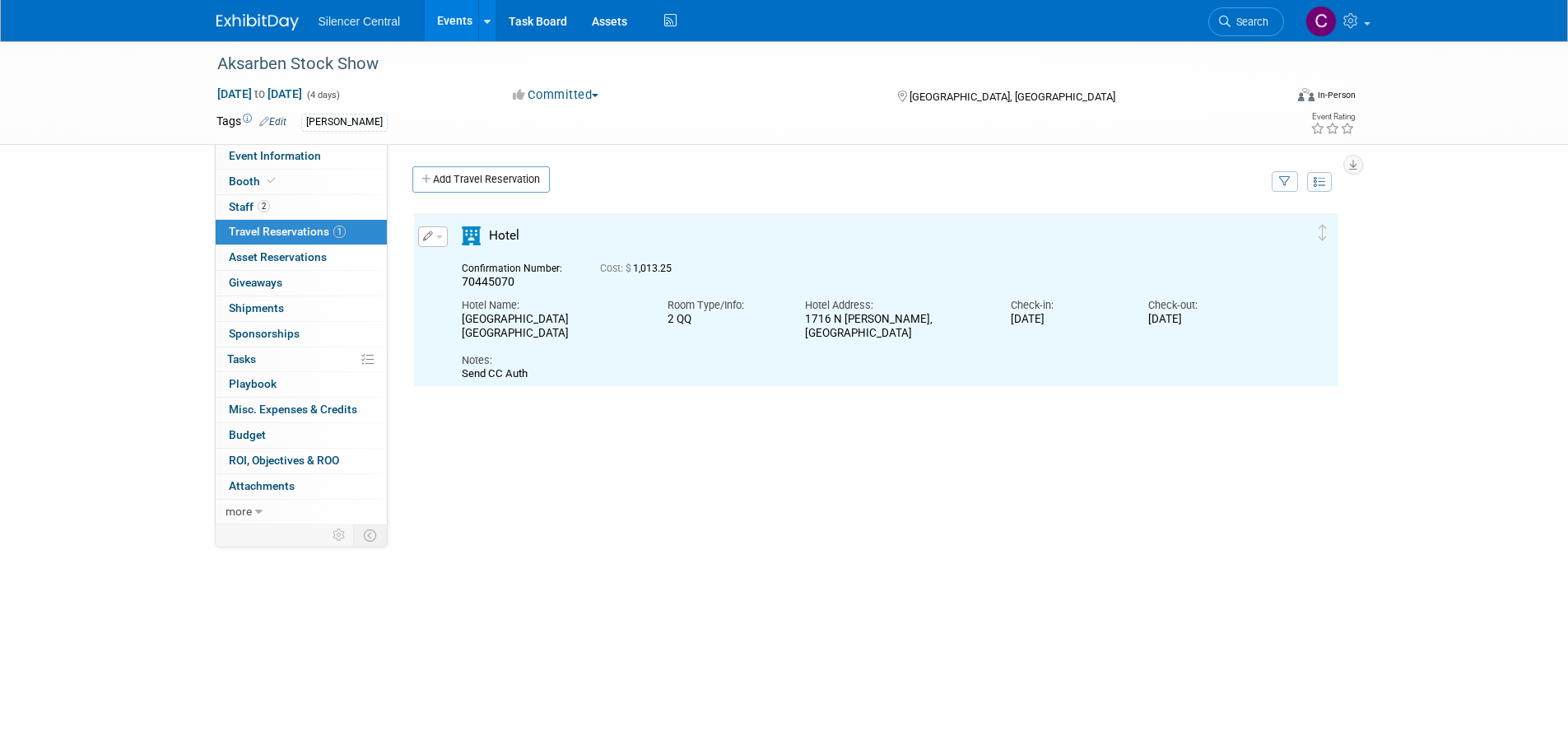
scroll to position [0, 0]
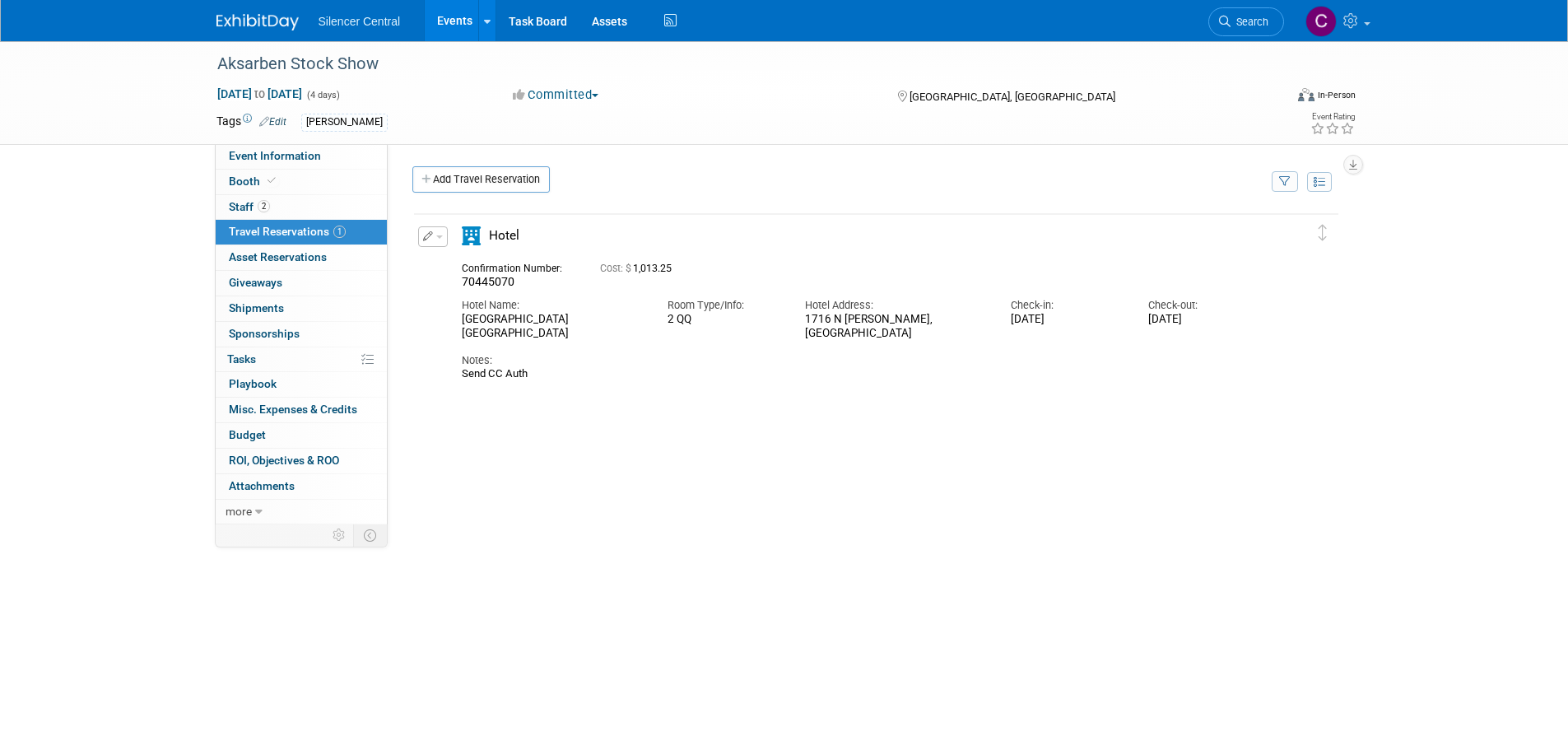
click at [248, 21] on img at bounding box center [257, 22] width 82 height 16
